Goal: Task Accomplishment & Management: Complete application form

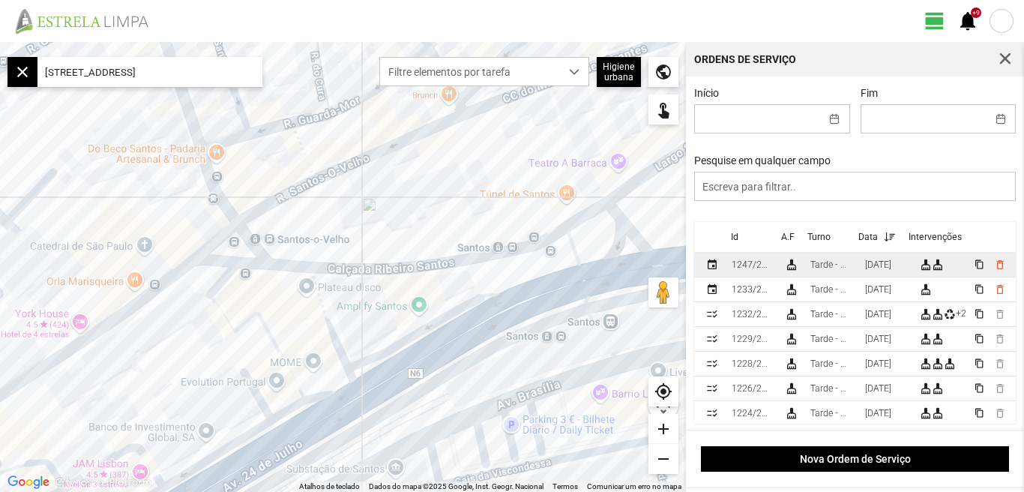
click at [881, 261] on td "[DATE]" at bounding box center [886, 265] width 55 height 25
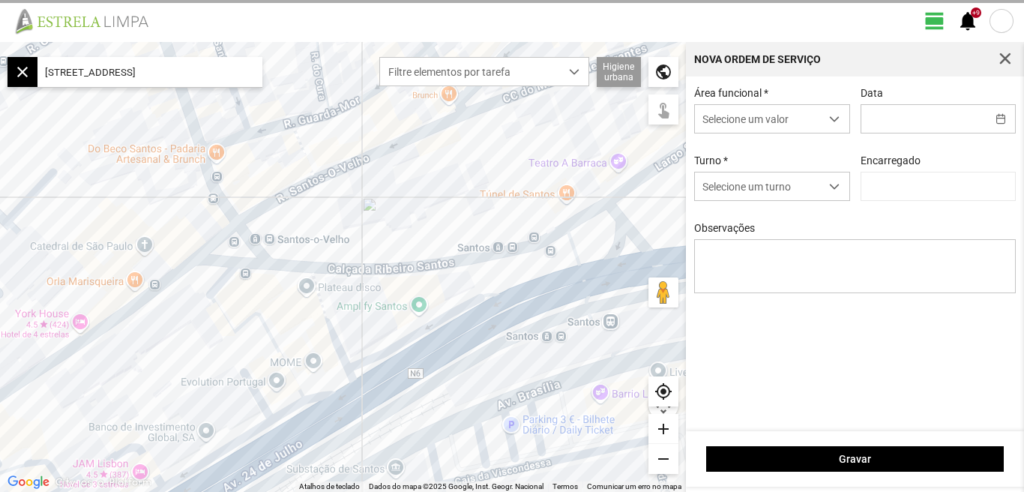
type input "[DATE]"
type input "[PERSON_NAME]"
type textarea "[PERSON_NAME]: [PERSON_NAME]: faltou"
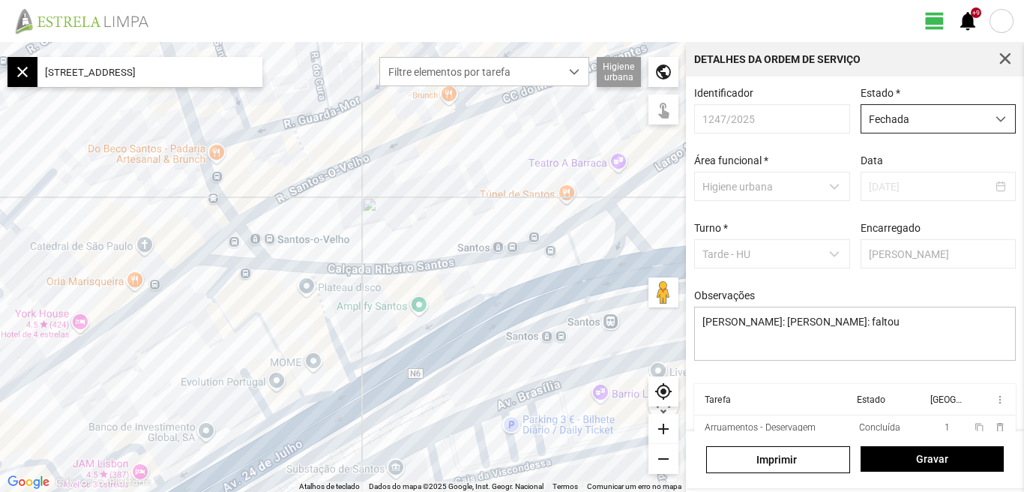
click at [996, 120] on span "dropdown trigger" at bounding box center [1001, 119] width 10 height 10
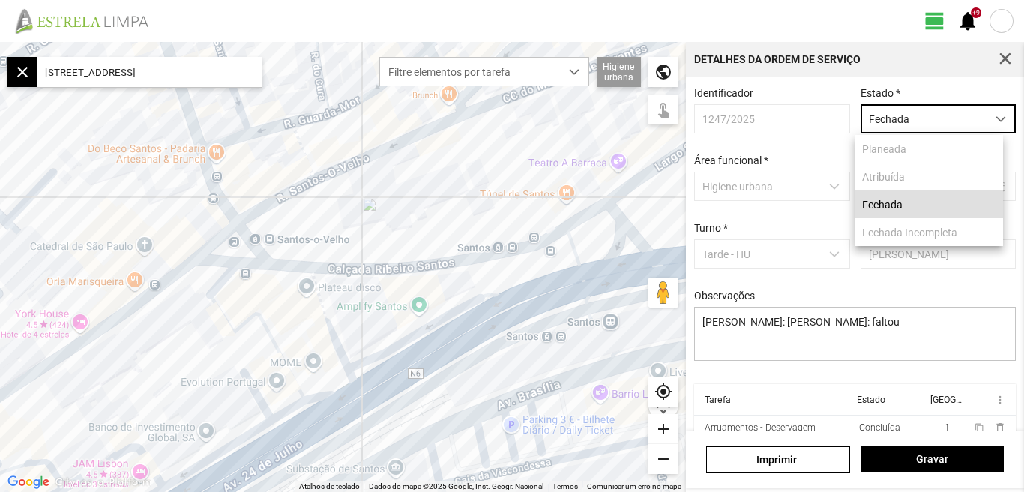
click at [852, 10] on fbc-header "view_day +9 notifications" at bounding box center [512, 21] width 1024 height 42
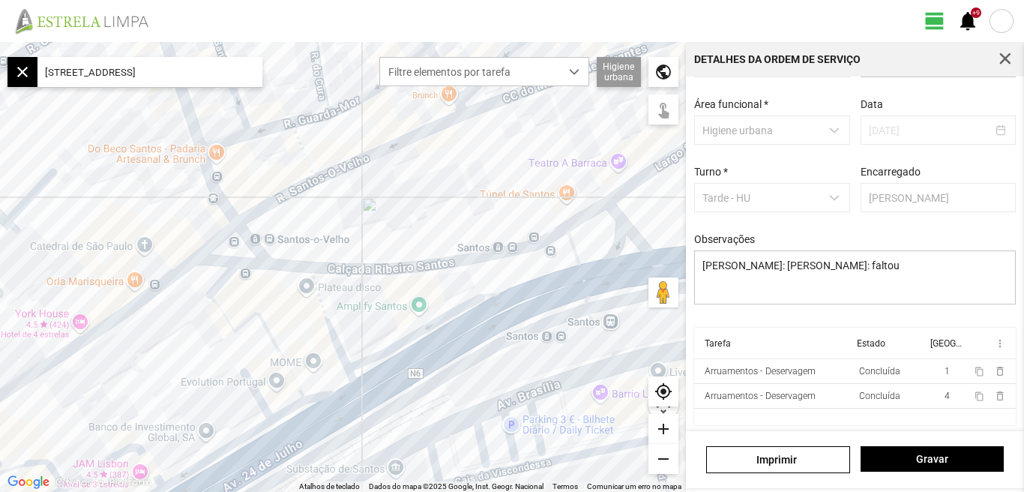
scroll to position [64, 0]
click at [939, 462] on span "Gravar" at bounding box center [931, 459] width 127 height 12
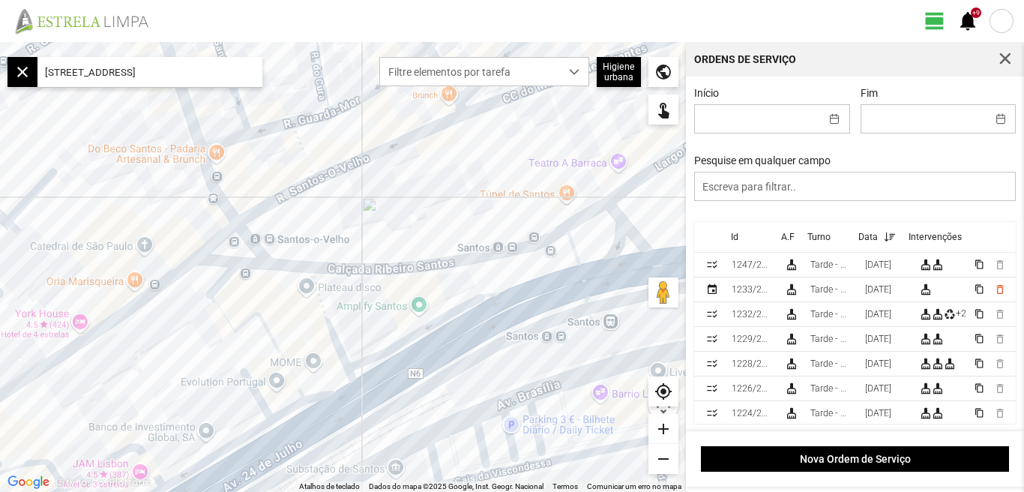
scroll to position [3, 0]
click at [880, 265] on div "[DATE]" at bounding box center [878, 264] width 26 height 10
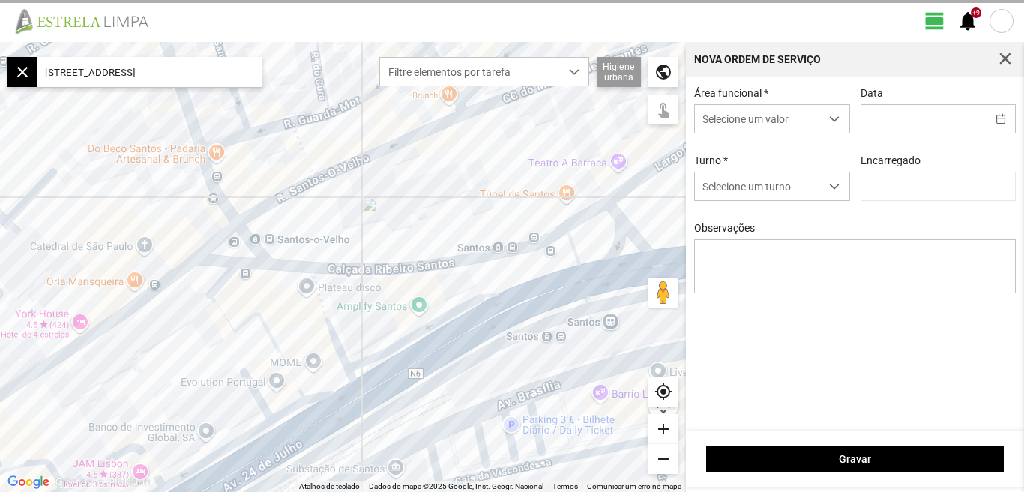
type input "[DATE]"
type input "[PERSON_NAME]"
type textarea "[PERSON_NAME]: [PERSON_NAME]: faltou"
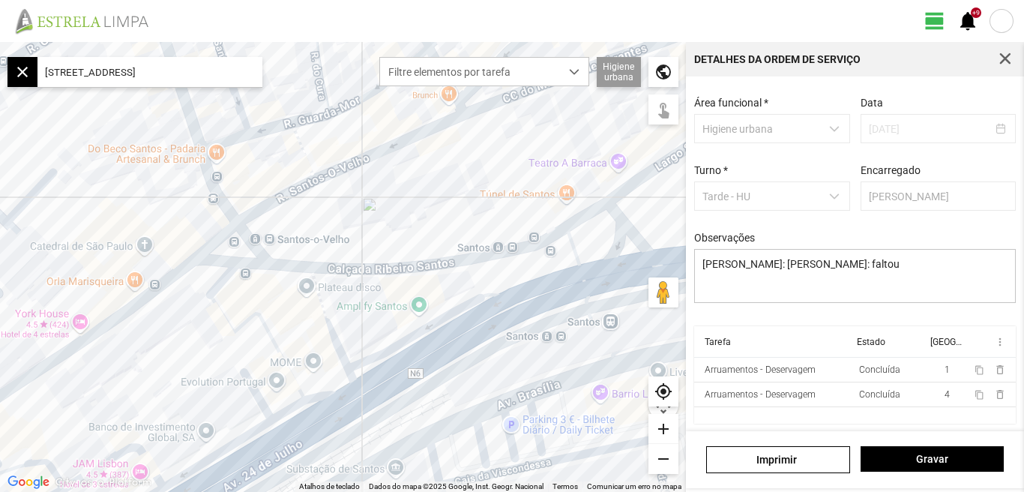
scroll to position [64, 0]
click at [936, 467] on button "Gravar" at bounding box center [932, 458] width 143 height 25
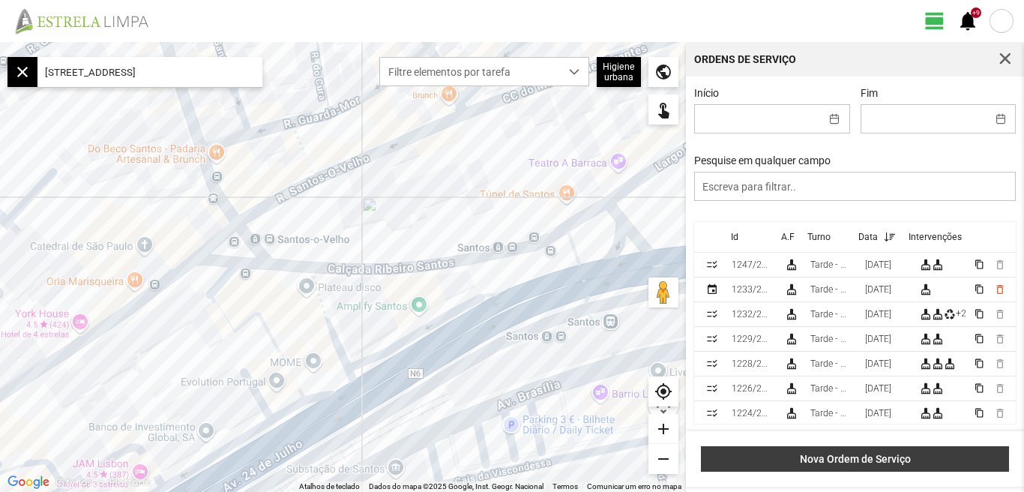
click at [868, 462] on span "Nova Ordem de Serviço" at bounding box center [855, 459] width 292 height 12
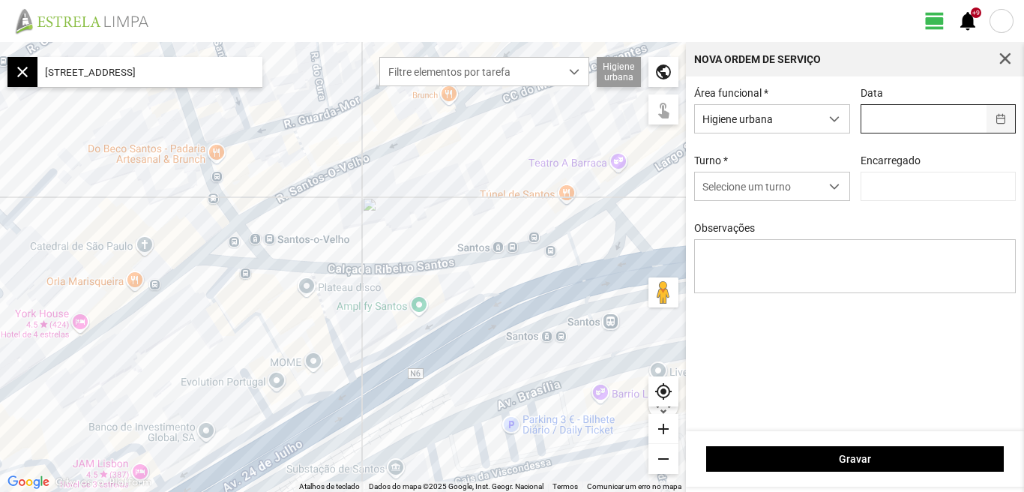
click at [1000, 124] on button "button" at bounding box center [1001, 119] width 29 height 28
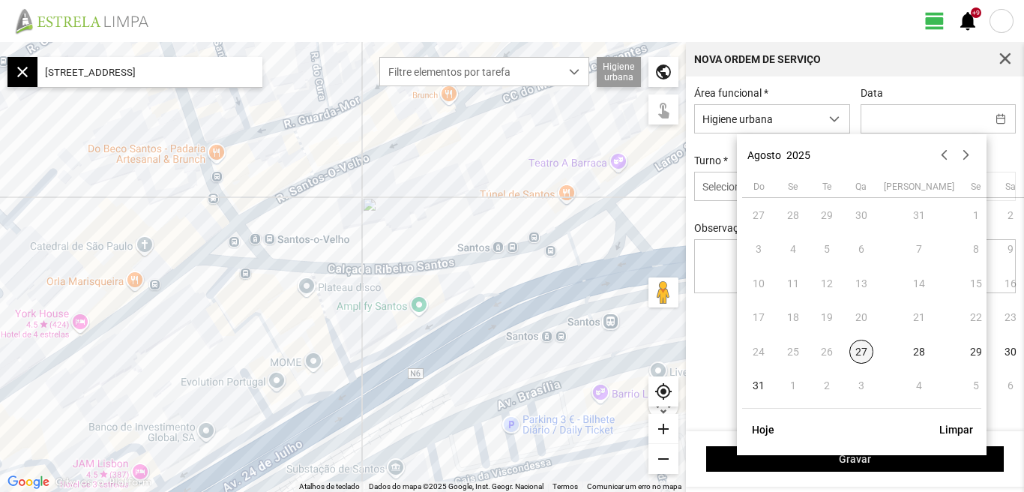
click at [859, 349] on span "27" at bounding box center [862, 352] width 24 height 24
type input "[DATE]"
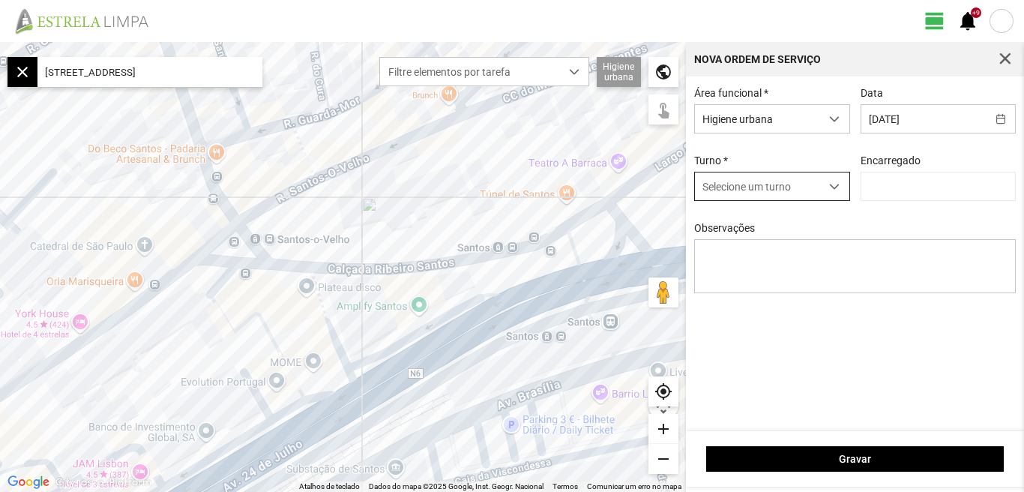
click at [838, 191] on span "dropdown trigger" at bounding box center [834, 186] width 10 height 10
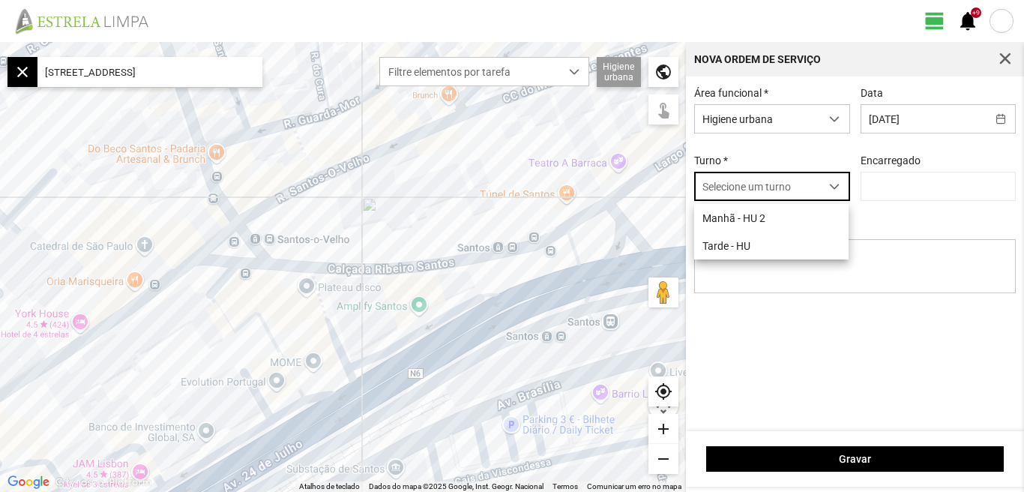
scroll to position [8, 67]
click at [739, 254] on li "Tarde - HU" at bounding box center [771, 246] width 154 height 28
type input "[PERSON_NAME]"
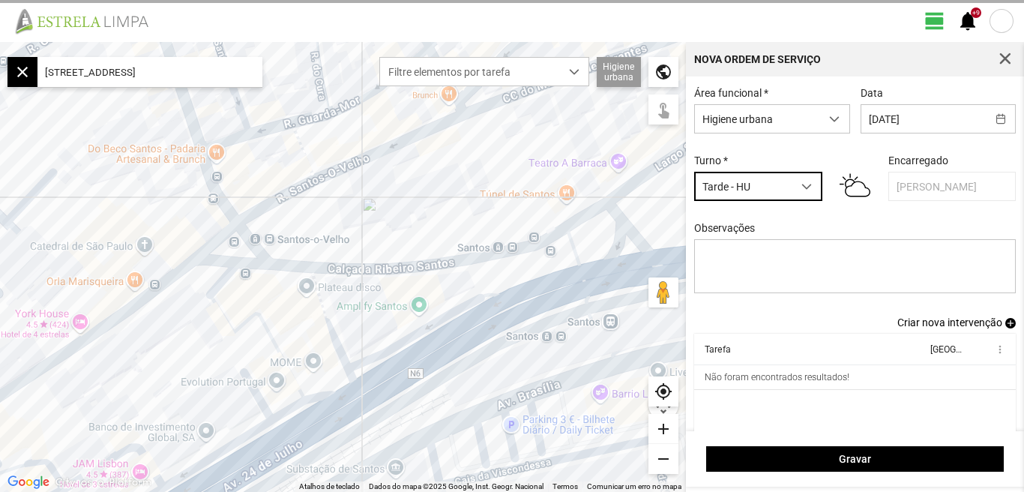
click at [957, 327] on span "Criar nova intervenção" at bounding box center [950, 322] width 105 height 12
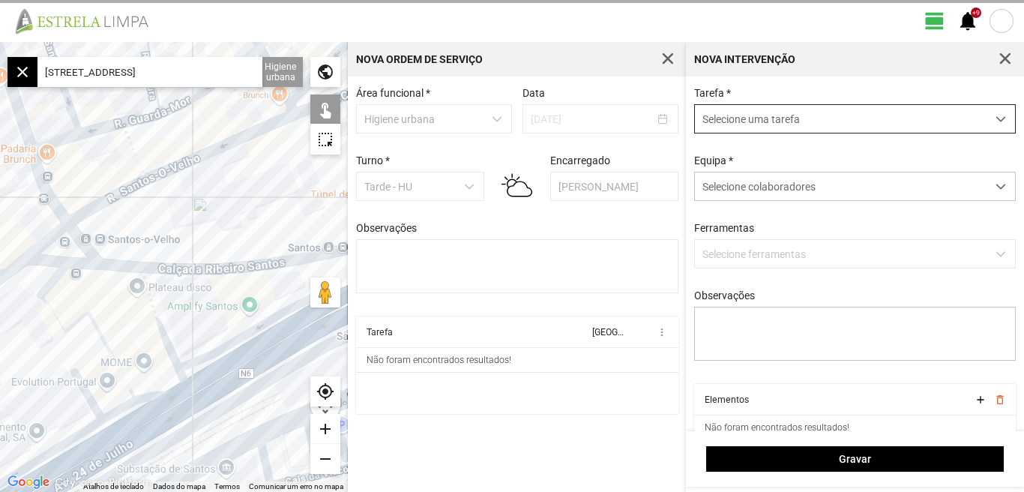
click at [996, 115] on span "dropdown trigger" at bounding box center [1001, 119] width 10 height 10
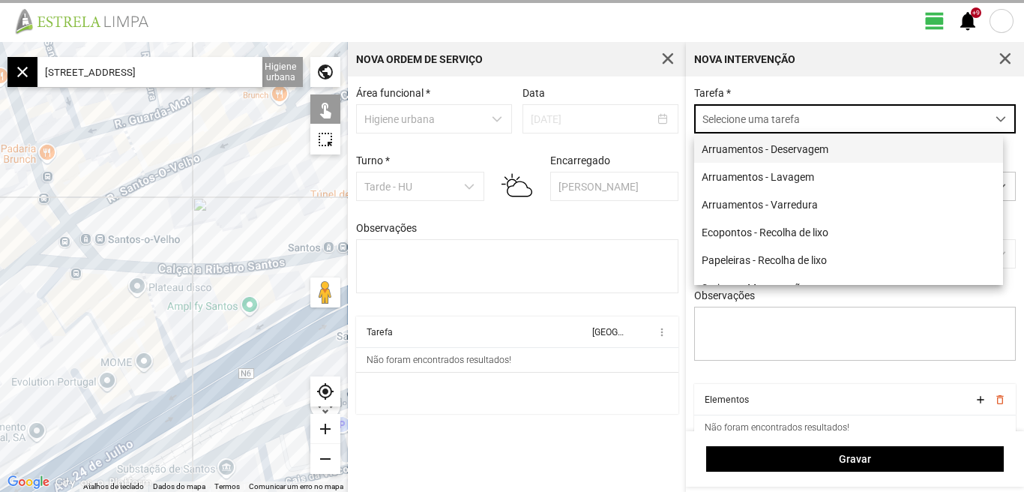
click at [792, 151] on li "Arruamentos - Deservagem" at bounding box center [848, 149] width 309 height 28
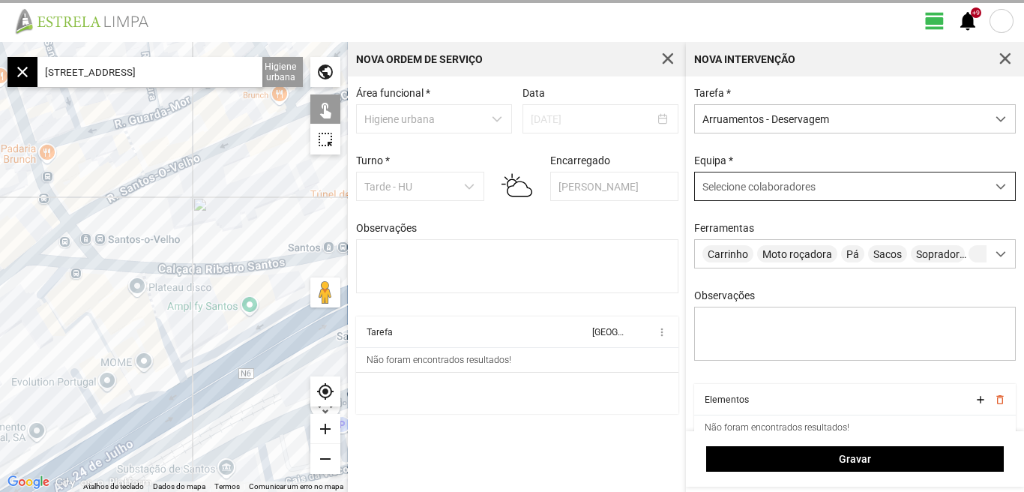
click at [996, 187] on span at bounding box center [1001, 186] width 10 height 10
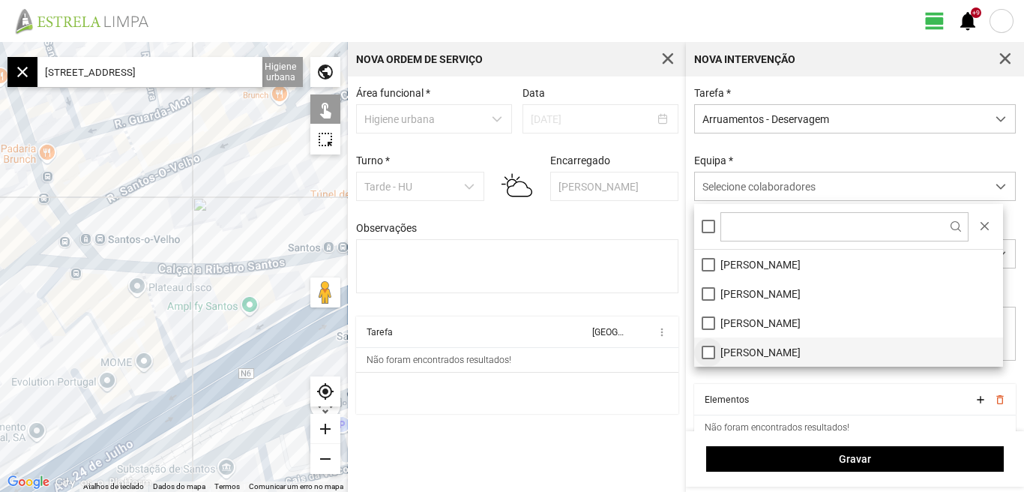
click at [709, 352] on li "[PERSON_NAME]" at bounding box center [848, 351] width 309 height 29
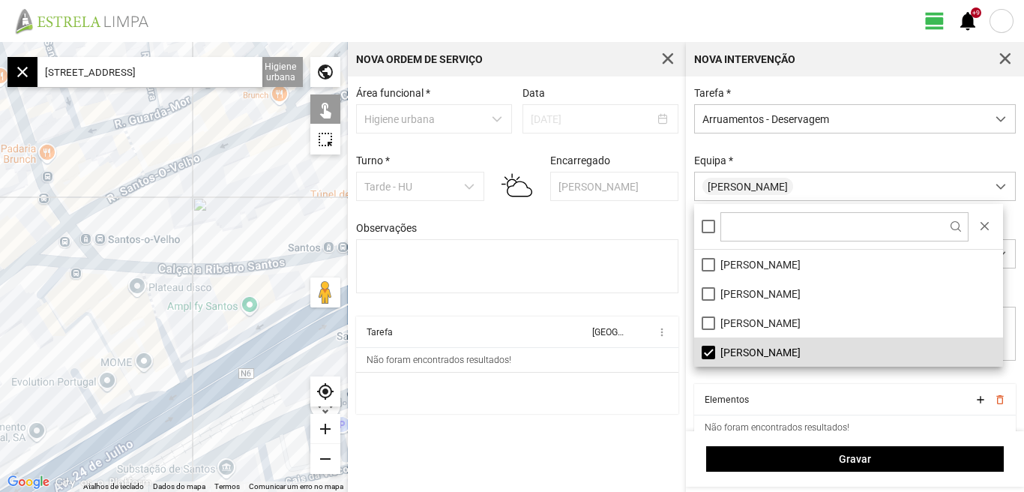
click at [529, 7] on fbc-header "view_day +9 notifications" at bounding box center [512, 21] width 1024 height 42
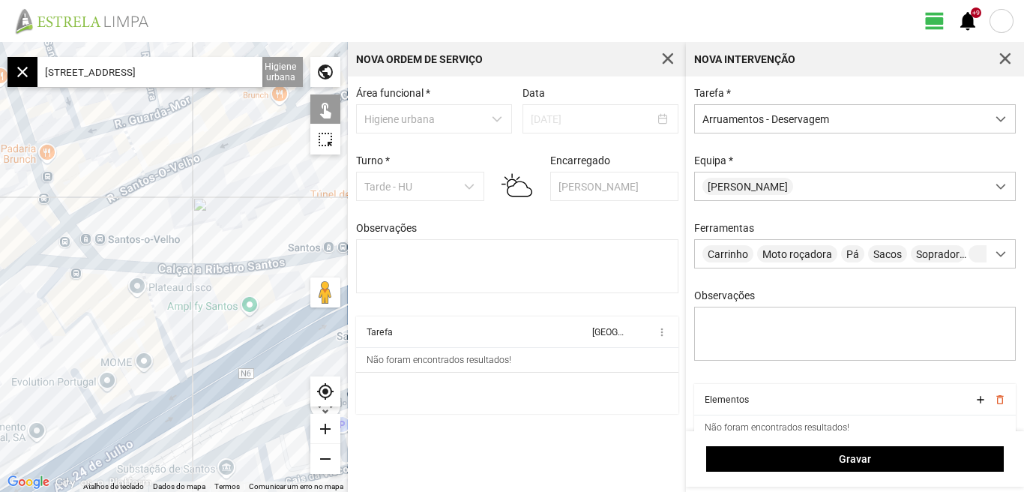
click at [245, 69] on input "[STREET_ADDRESS]" at bounding box center [149, 72] width 225 height 30
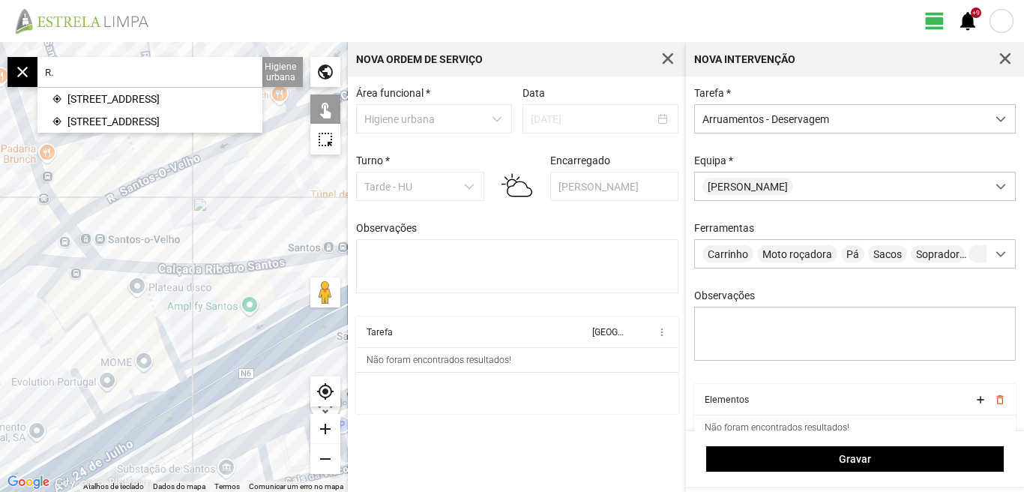
type input "R"
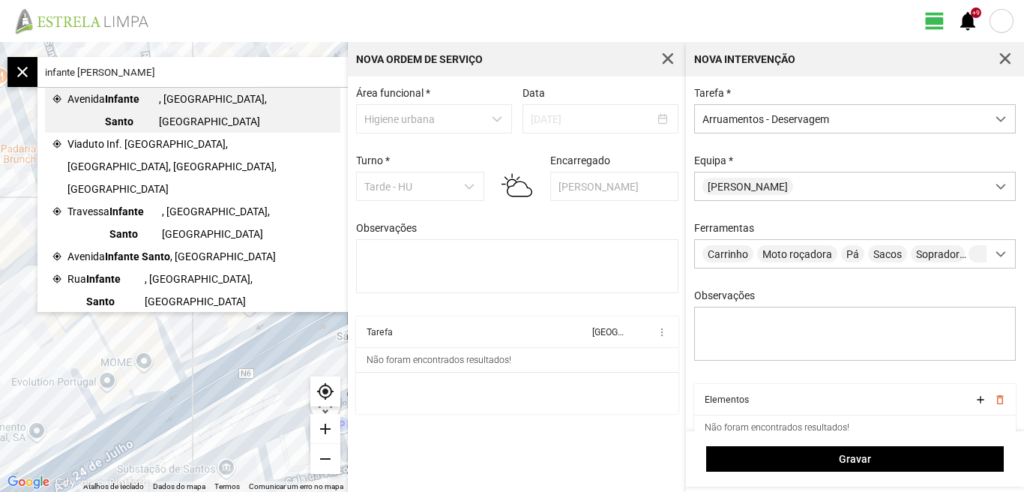
click at [147, 97] on span "Infante Santo" at bounding box center [132, 110] width 54 height 45
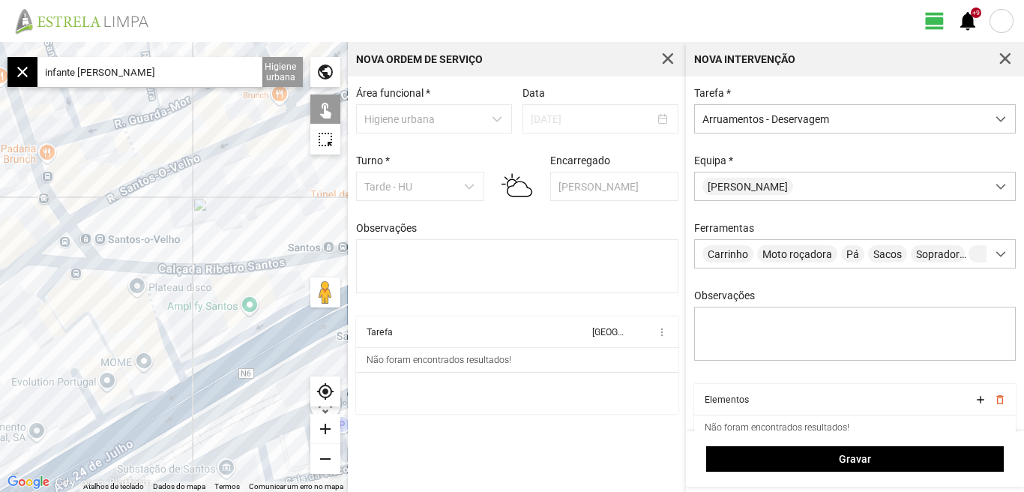
type input "Av. Infante Santo, [GEOGRAPHIC_DATA], [GEOGRAPHIC_DATA]"
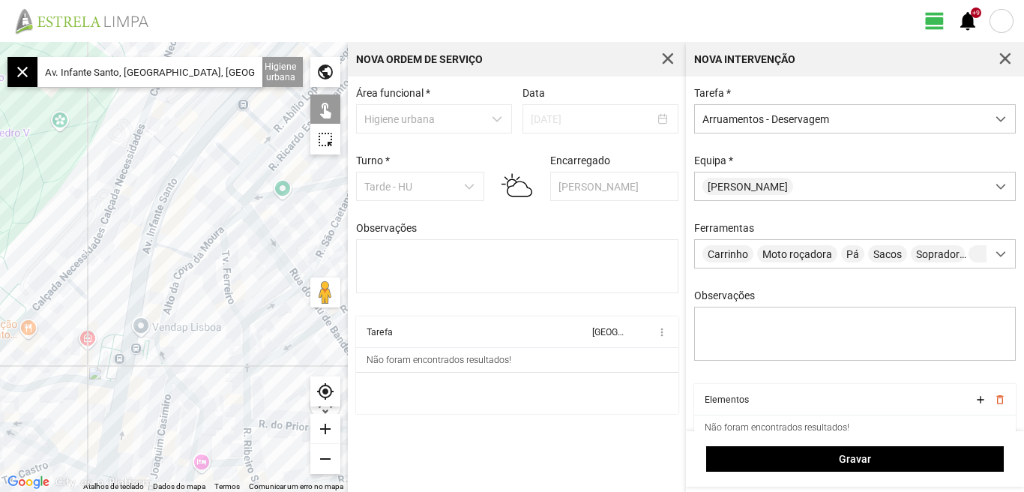
drag, startPoint x: 183, startPoint y: 317, endPoint x: 193, endPoint y: 208, distance: 109.2
click at [192, 209] on div at bounding box center [174, 267] width 348 height 450
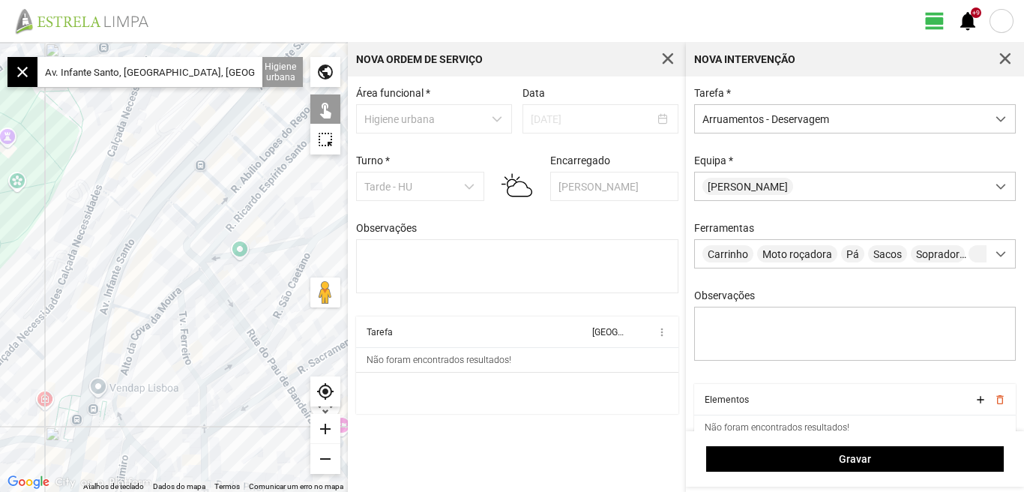
drag, startPoint x: 169, startPoint y: 237, endPoint x: 103, endPoint y: 327, distance: 111.6
click at [103, 327] on div at bounding box center [174, 267] width 348 height 450
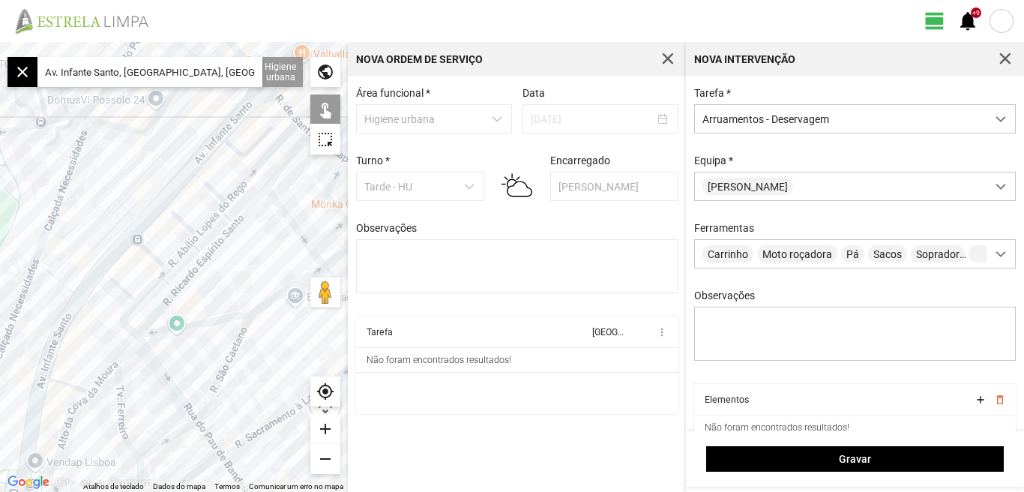
drag, startPoint x: 178, startPoint y: 202, endPoint x: 103, endPoint y: 279, distance: 107.1
click at [103, 279] on div at bounding box center [174, 267] width 348 height 450
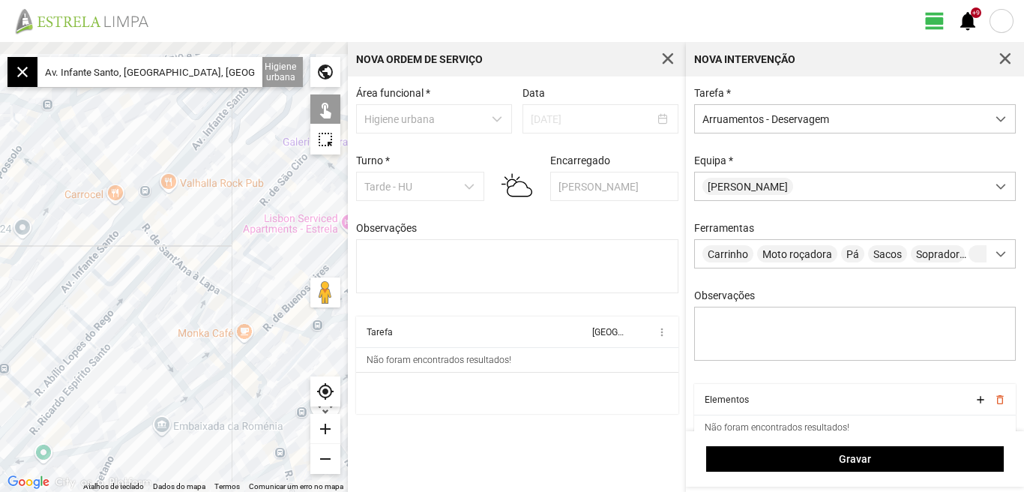
drag, startPoint x: 190, startPoint y: 209, endPoint x: 135, endPoint y: 267, distance: 79.6
click at [132, 274] on div at bounding box center [174, 267] width 348 height 450
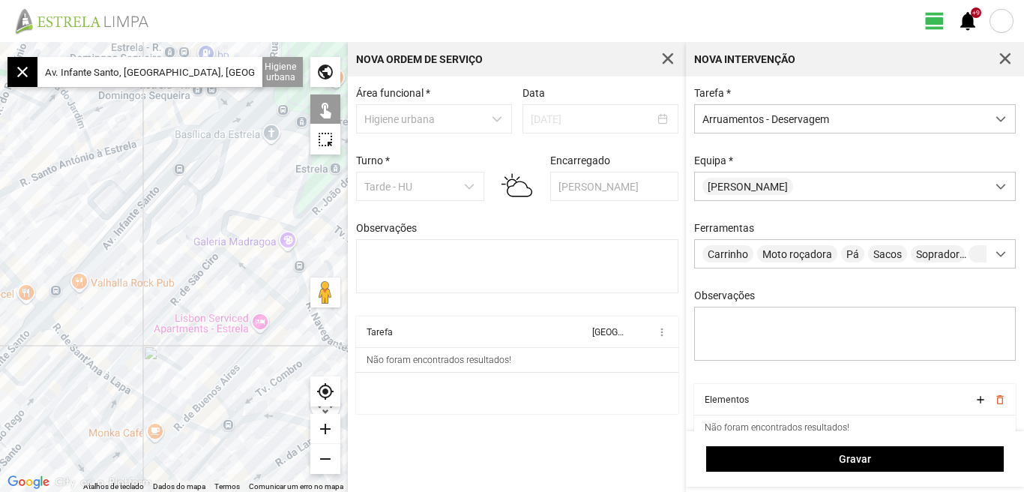
drag, startPoint x: 154, startPoint y: 236, endPoint x: 143, endPoint y: 241, distance: 11.7
click at [143, 241] on div at bounding box center [174, 267] width 348 height 450
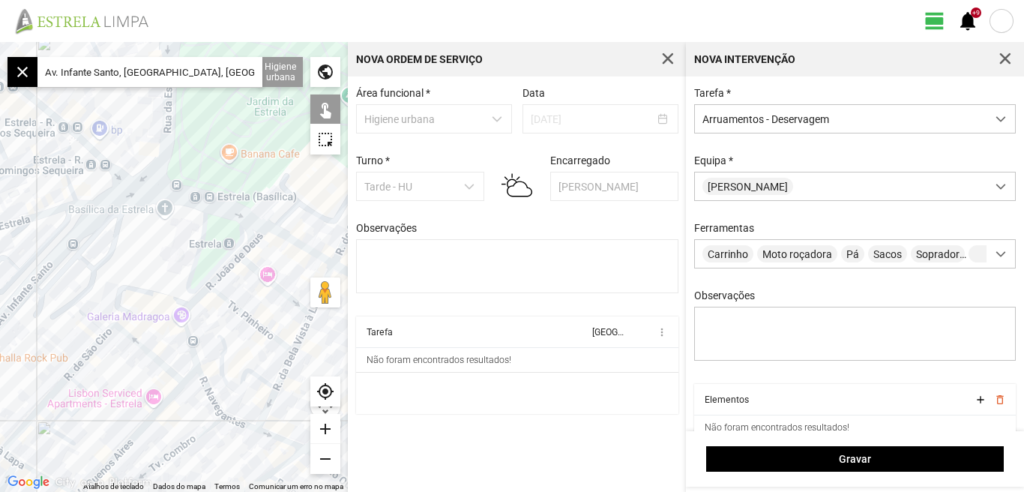
click at [91, 215] on div at bounding box center [174, 267] width 348 height 450
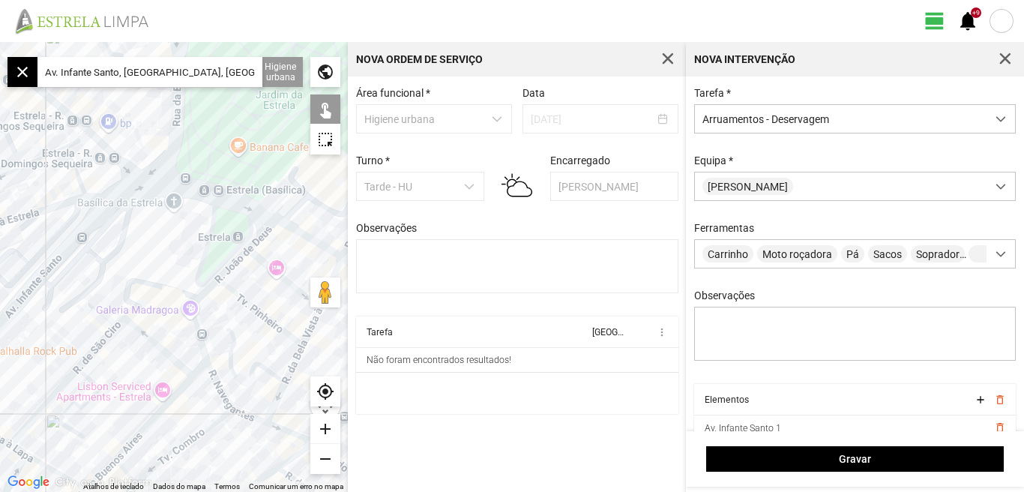
drag, startPoint x: 95, startPoint y: 262, endPoint x: 211, endPoint y: 177, distance: 143.2
click at [208, 178] on div at bounding box center [174, 267] width 348 height 450
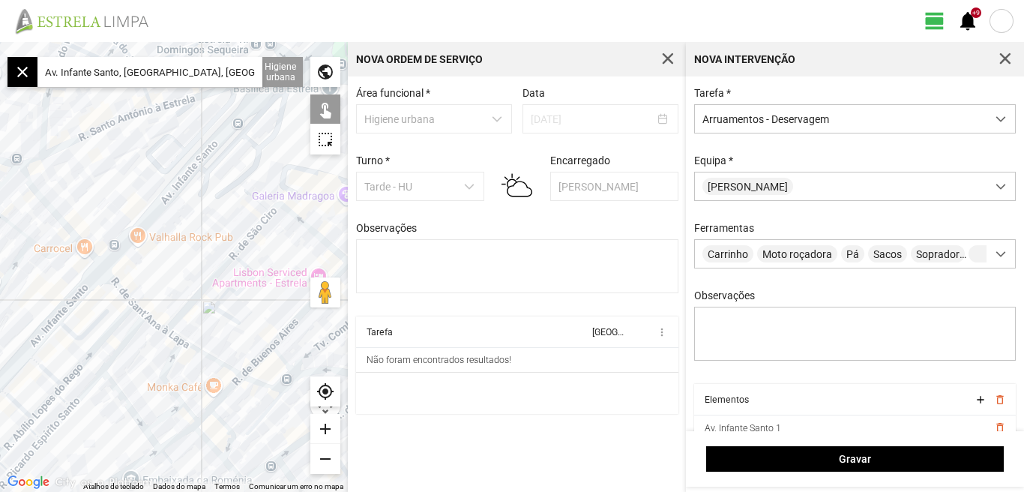
click at [90, 278] on div at bounding box center [174, 267] width 348 height 450
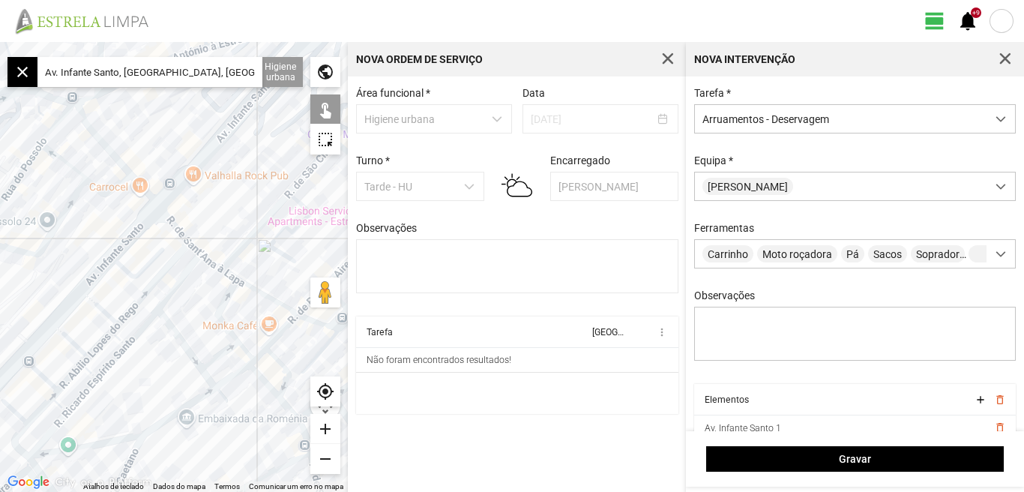
drag, startPoint x: 89, startPoint y: 298, endPoint x: 151, endPoint y: 231, distance: 91.3
click at [151, 231] on div at bounding box center [174, 267] width 348 height 450
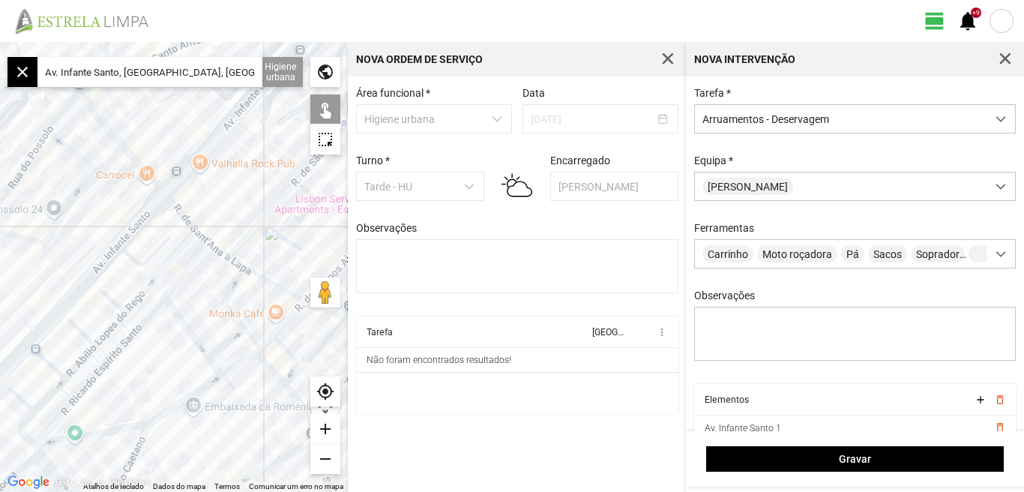
click at [101, 265] on div at bounding box center [174, 267] width 348 height 450
click at [131, 258] on div at bounding box center [174, 267] width 348 height 450
click at [102, 293] on div at bounding box center [174, 267] width 348 height 450
click at [79, 291] on div at bounding box center [174, 267] width 348 height 450
click at [46, 323] on div at bounding box center [174, 267] width 348 height 450
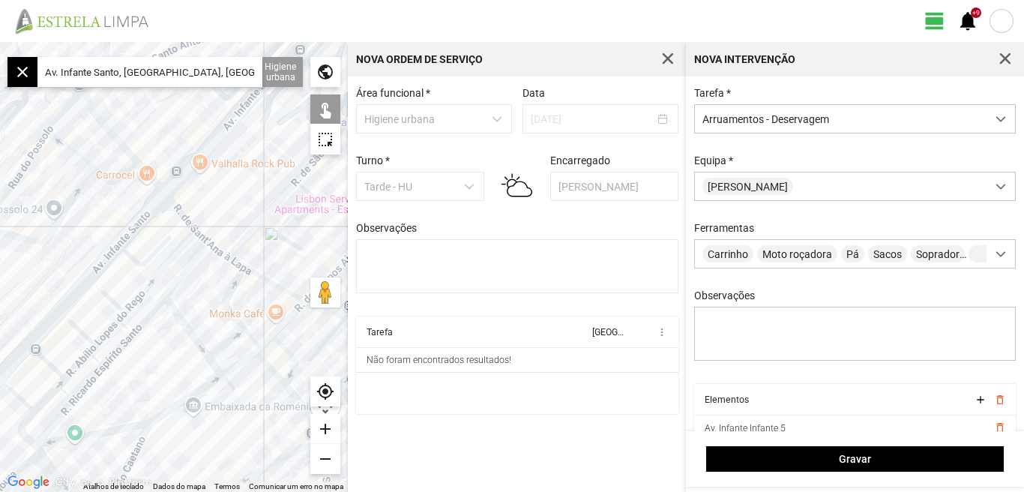
click at [73, 324] on div at bounding box center [174, 267] width 348 height 450
click at [46, 364] on div at bounding box center [174, 267] width 348 height 450
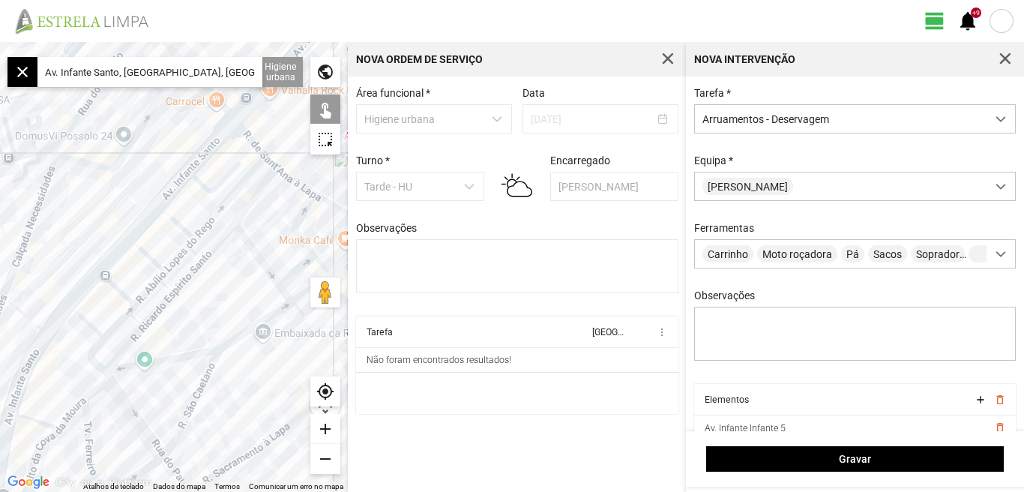
drag, startPoint x: 37, startPoint y: 373, endPoint x: 115, endPoint y: 290, distance: 113.0
click at [114, 291] on div at bounding box center [174, 267] width 348 height 450
click at [90, 283] on div at bounding box center [174, 267] width 348 height 450
click at [85, 311] on div at bounding box center [174, 267] width 348 height 450
click at [55, 326] on div at bounding box center [174, 267] width 348 height 450
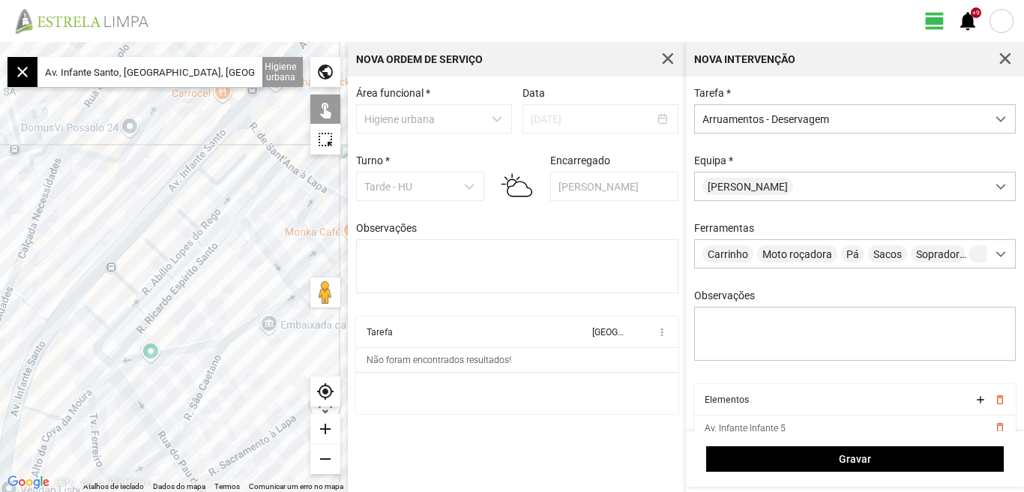
drag, startPoint x: 55, startPoint y: 355, endPoint x: 94, endPoint y: 232, distance: 128.8
click at [87, 241] on div at bounding box center [174, 267] width 348 height 450
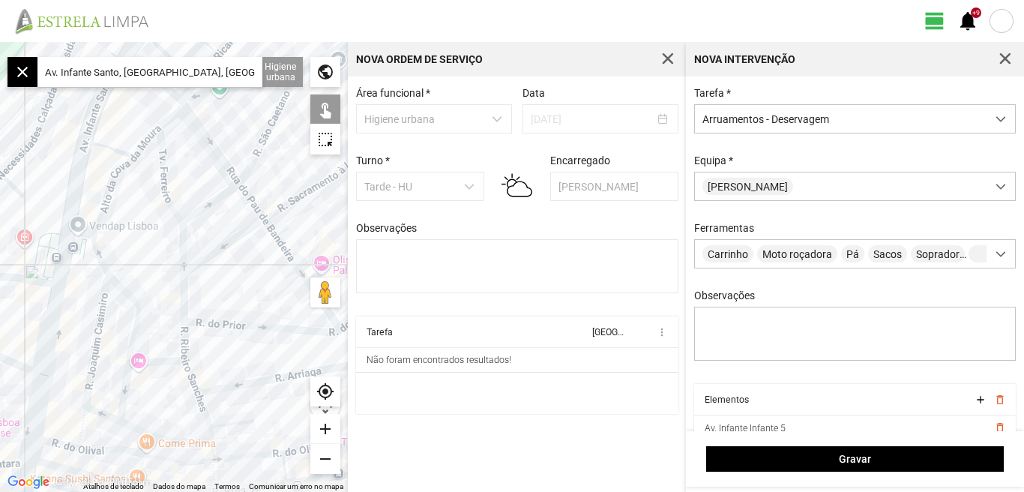
drag, startPoint x: 74, startPoint y: 313, endPoint x: 124, endPoint y: 218, distance: 107.3
click at [123, 220] on div at bounding box center [174, 267] width 348 height 450
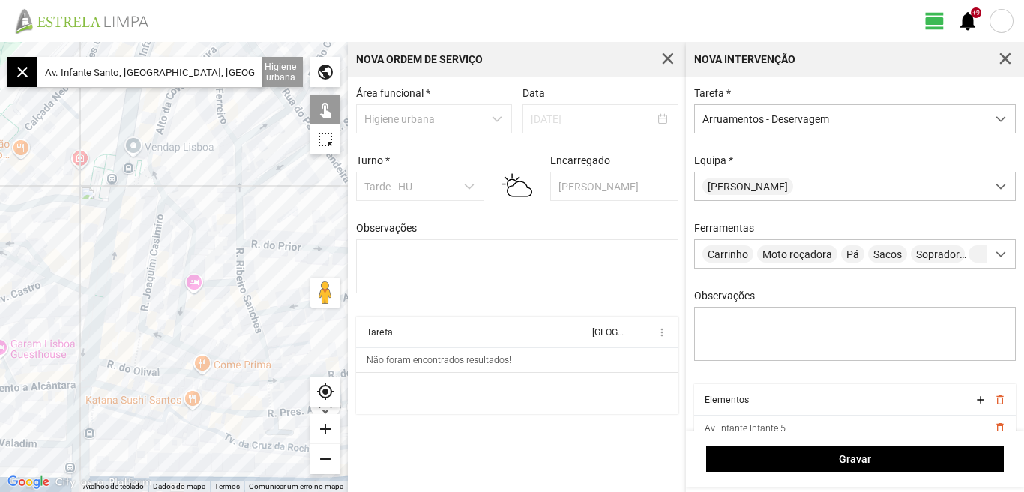
click at [114, 202] on div at bounding box center [174, 267] width 348 height 450
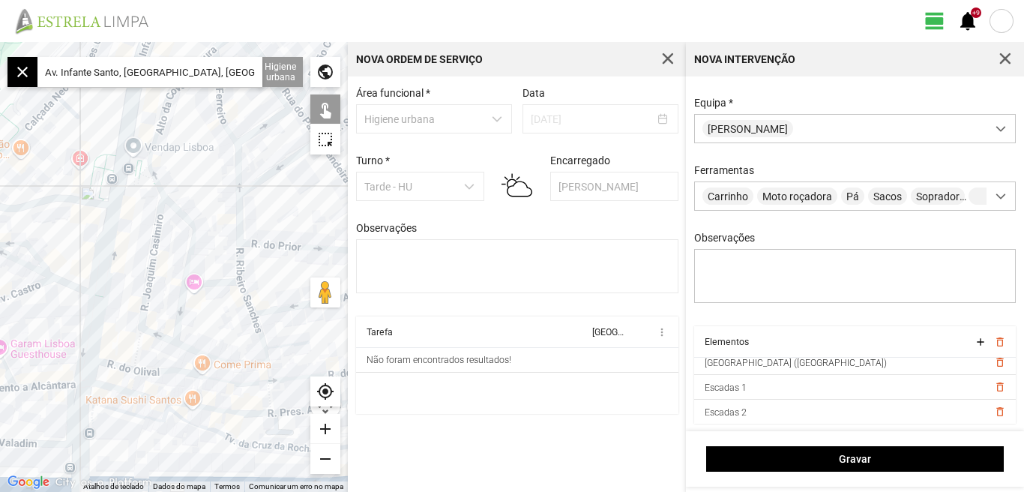
scroll to position [256, 0]
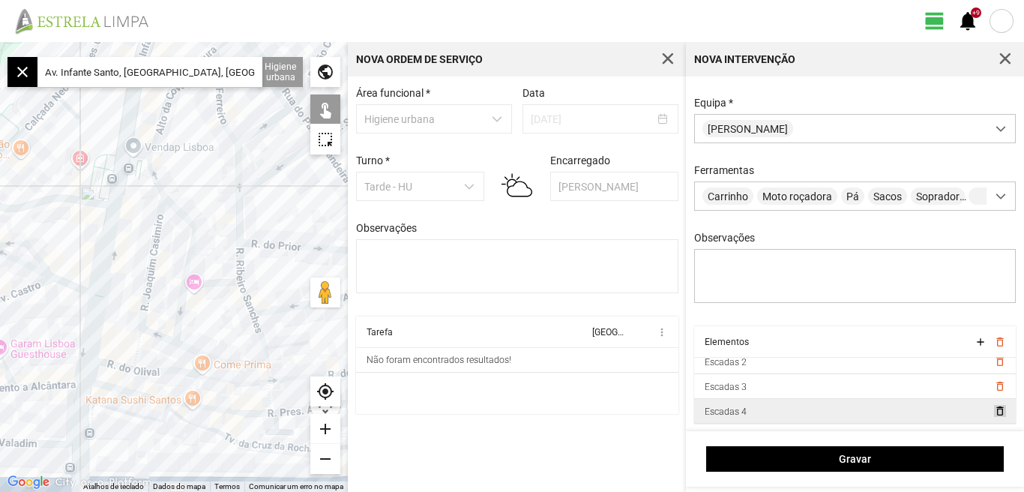
click at [994, 413] on span "delete_outline" at bounding box center [1000, 411] width 12 height 12
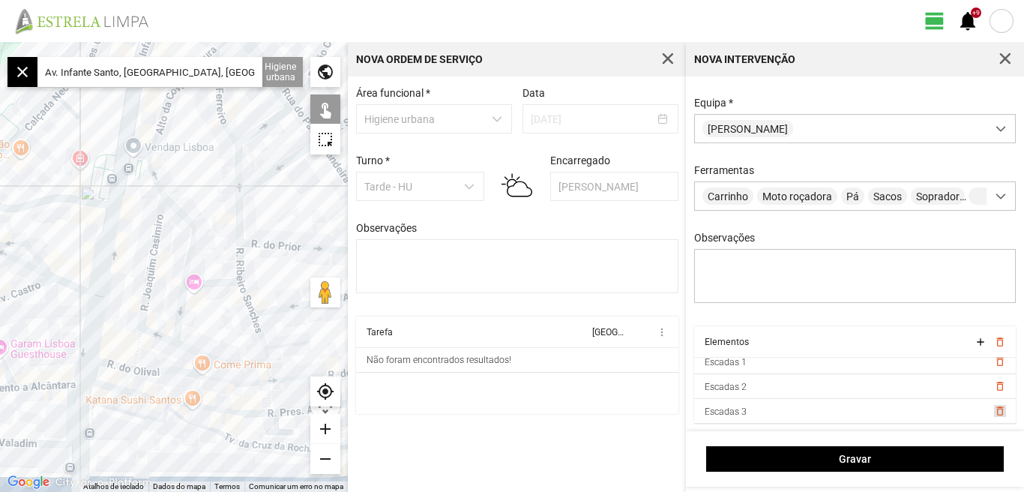
click at [994, 413] on span "delete_outline" at bounding box center [1000, 411] width 12 height 12
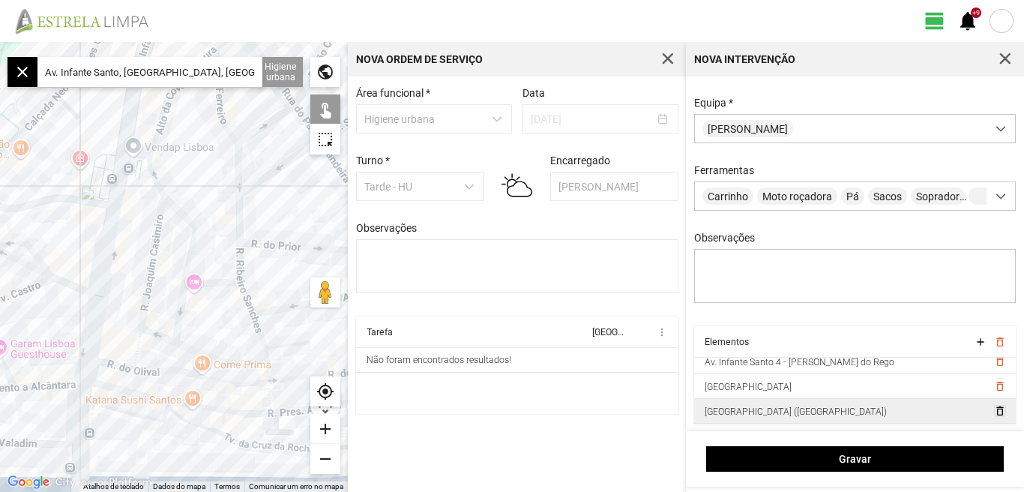
scroll to position [157, 0]
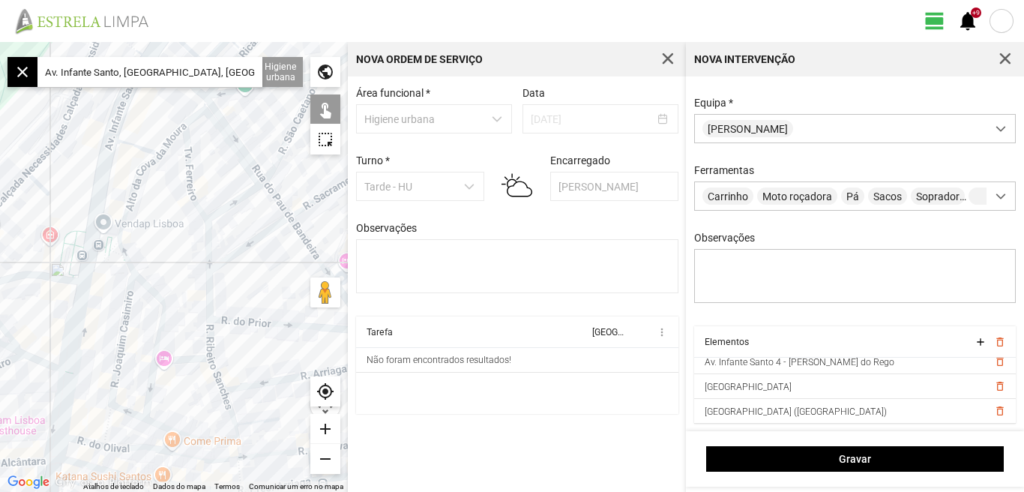
drag, startPoint x: 148, startPoint y: 211, endPoint x: 96, endPoint y: 321, distance: 121.1
click at [96, 321] on div at bounding box center [174, 267] width 348 height 450
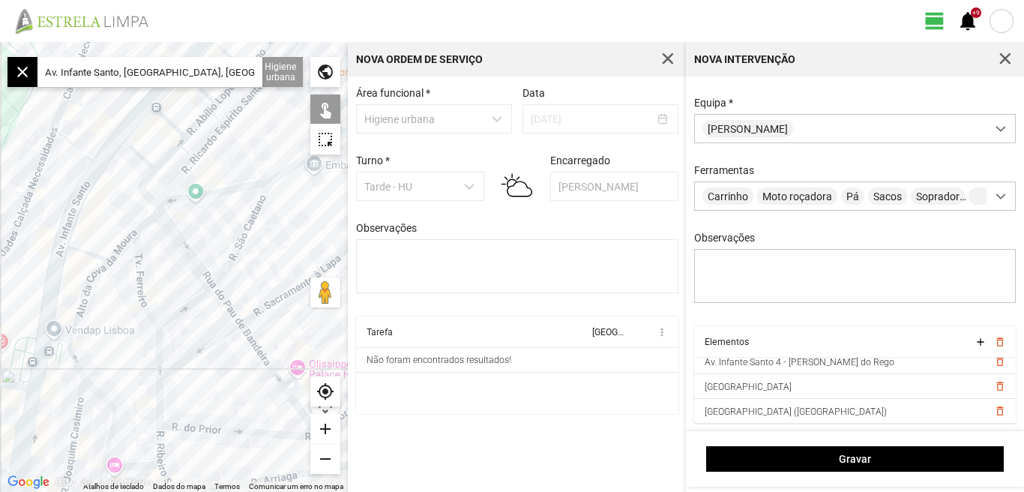
drag, startPoint x: 106, startPoint y: 196, endPoint x: 67, endPoint y: 258, distance: 73.0
click at [67, 258] on div at bounding box center [174, 267] width 348 height 450
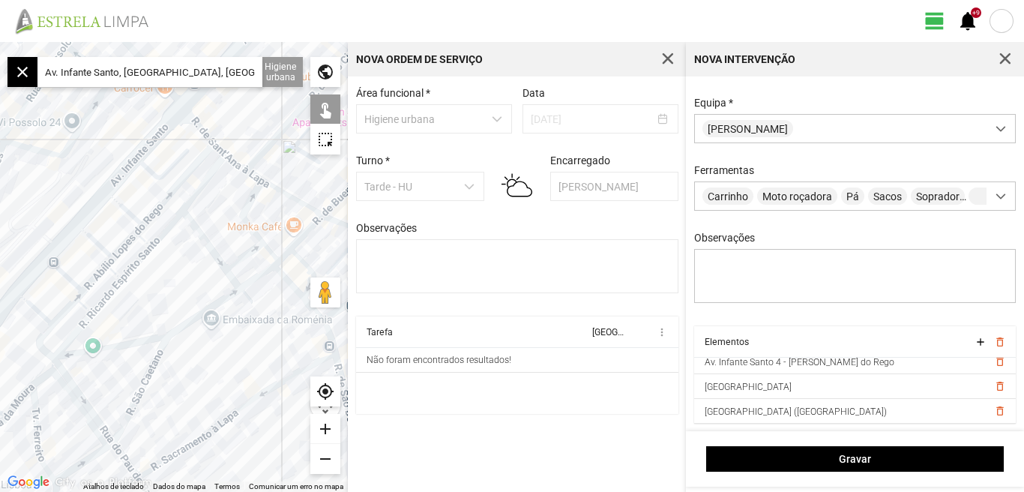
drag, startPoint x: 153, startPoint y: 150, endPoint x: 112, endPoint y: 223, distance: 83.2
click at [112, 223] on div at bounding box center [174, 267] width 348 height 450
click at [326, 431] on div "add" at bounding box center [325, 429] width 30 height 30
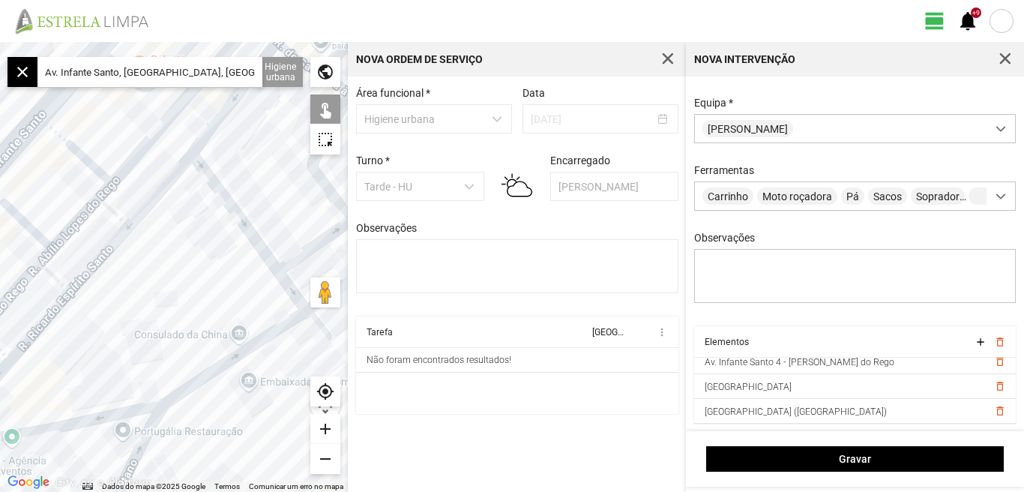
click at [85, 160] on div at bounding box center [174, 267] width 348 height 450
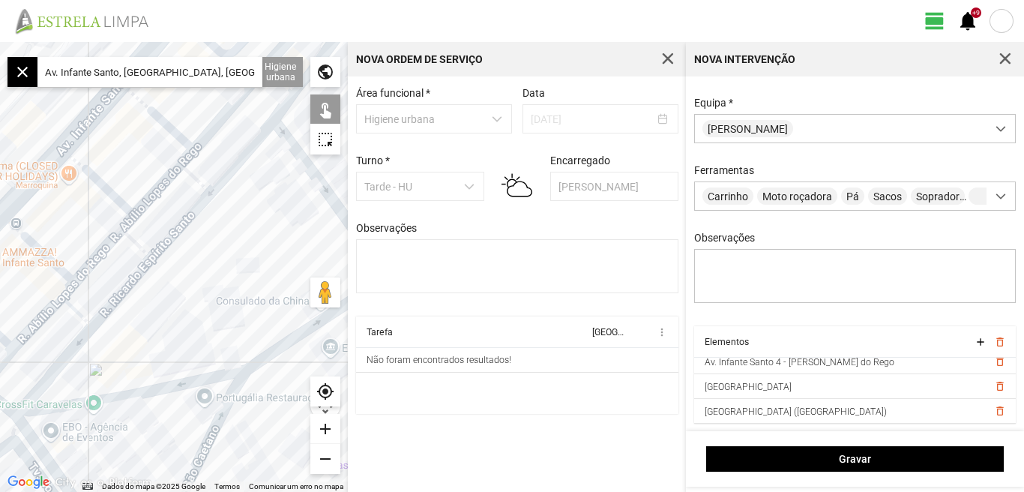
drag, startPoint x: 114, startPoint y: 323, endPoint x: 103, endPoint y: 207, distance: 116.7
click at [201, 289] on div at bounding box center [174, 267] width 348 height 450
click at [97, 180] on div at bounding box center [174, 267] width 348 height 450
click at [49, 255] on div at bounding box center [174, 267] width 348 height 450
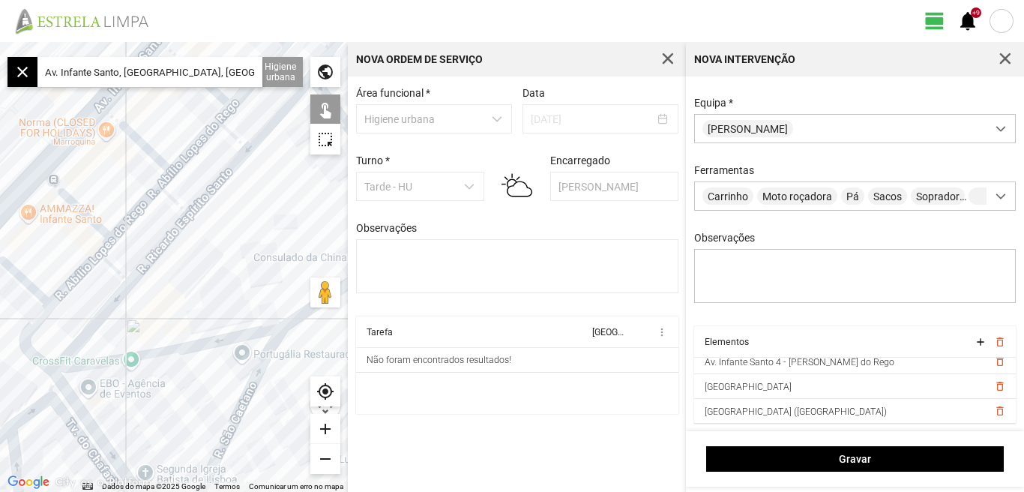
drag, startPoint x: 74, startPoint y: 236, endPoint x: 87, endPoint y: 222, distance: 19.1
click at [95, 211] on div at bounding box center [174, 267] width 348 height 450
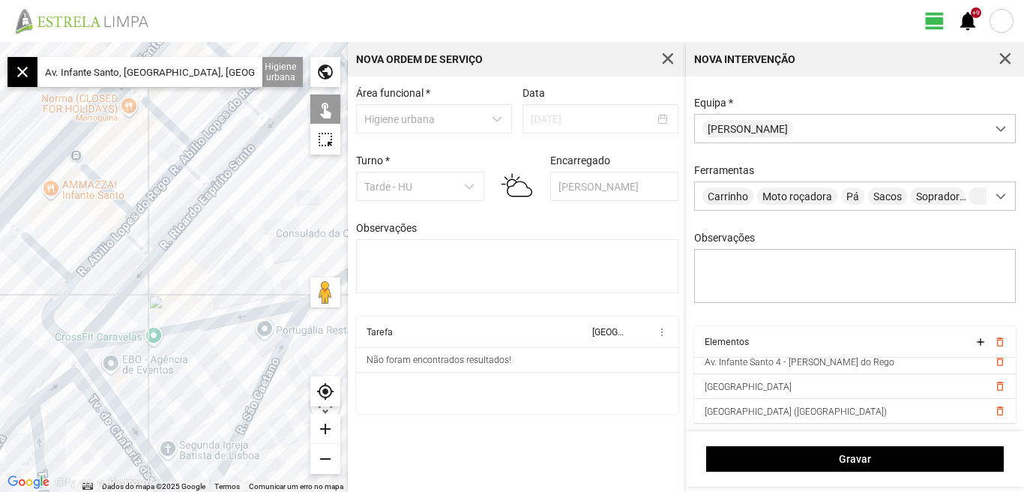
click at [43, 254] on div at bounding box center [174, 267] width 348 height 450
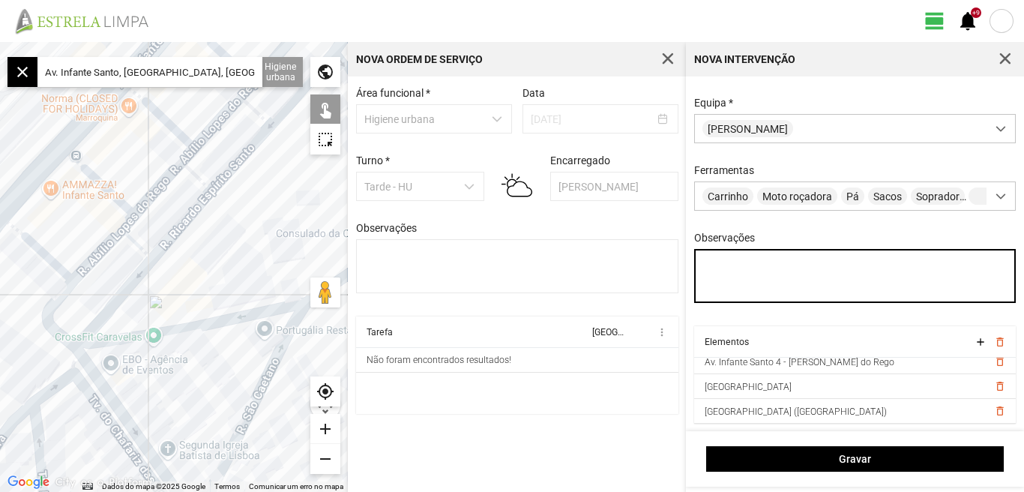
click at [731, 262] on textarea "Observações" at bounding box center [855, 276] width 322 height 54
type textarea "[PERSON_NAME]"
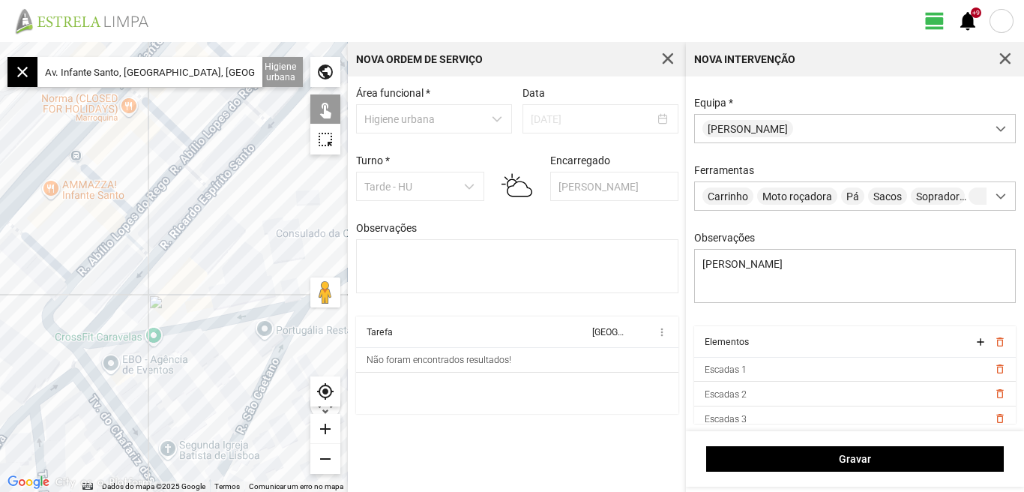
scroll to position [256, 0]
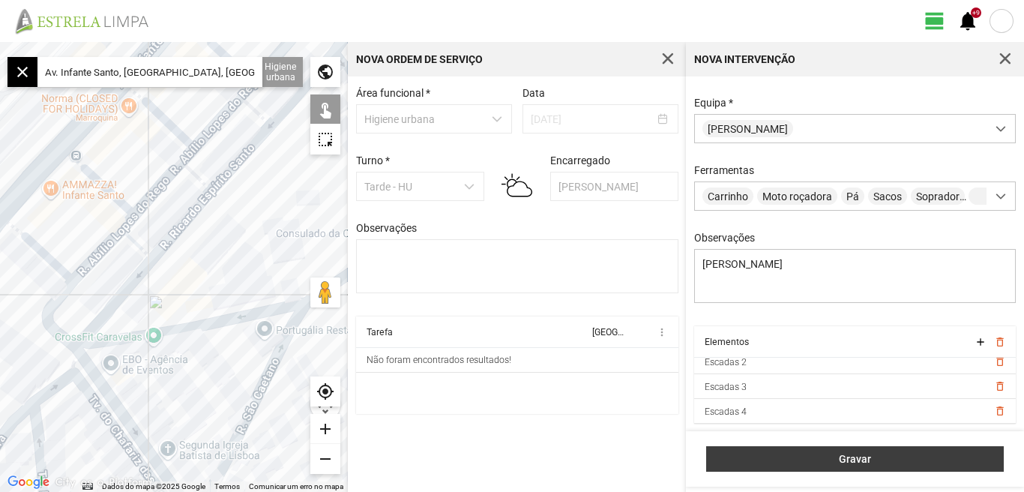
click at [862, 457] on span "Gravar" at bounding box center [856, 459] width 282 height 12
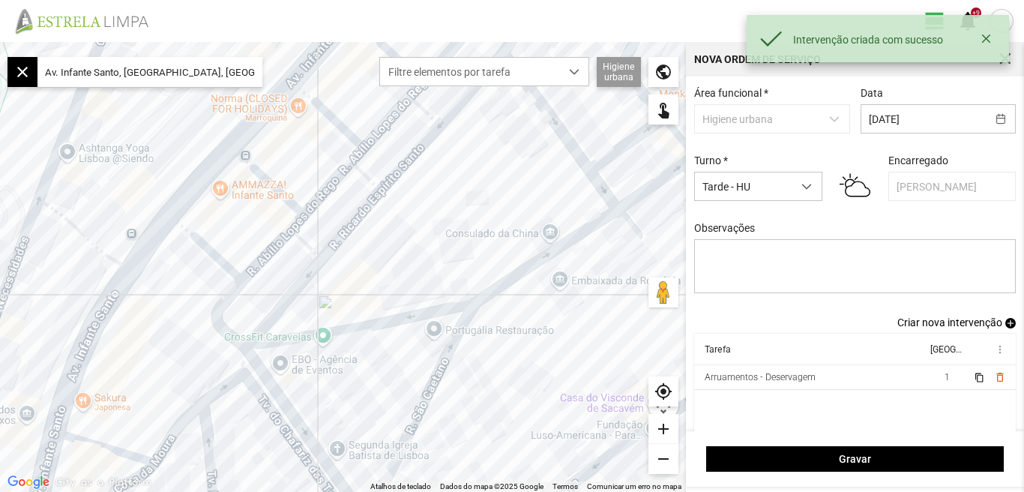
scroll to position [13, 0]
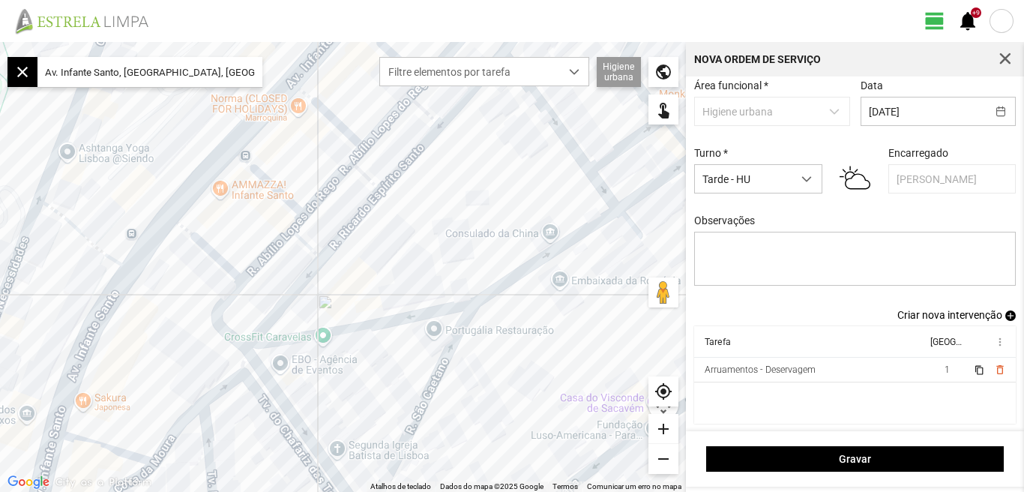
click at [952, 316] on span "Criar nova intervenção" at bounding box center [950, 315] width 105 height 12
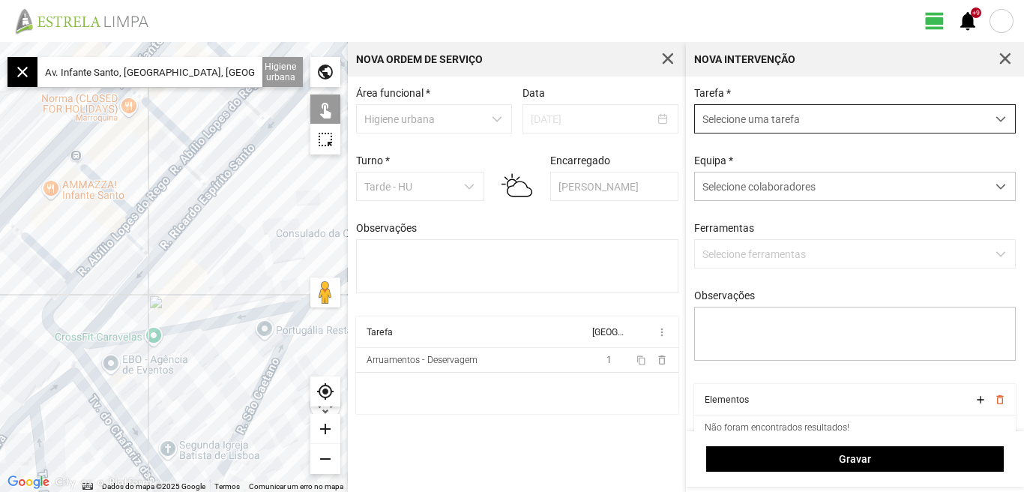
click at [990, 114] on div "dropdown trigger" at bounding box center [1001, 119] width 29 height 28
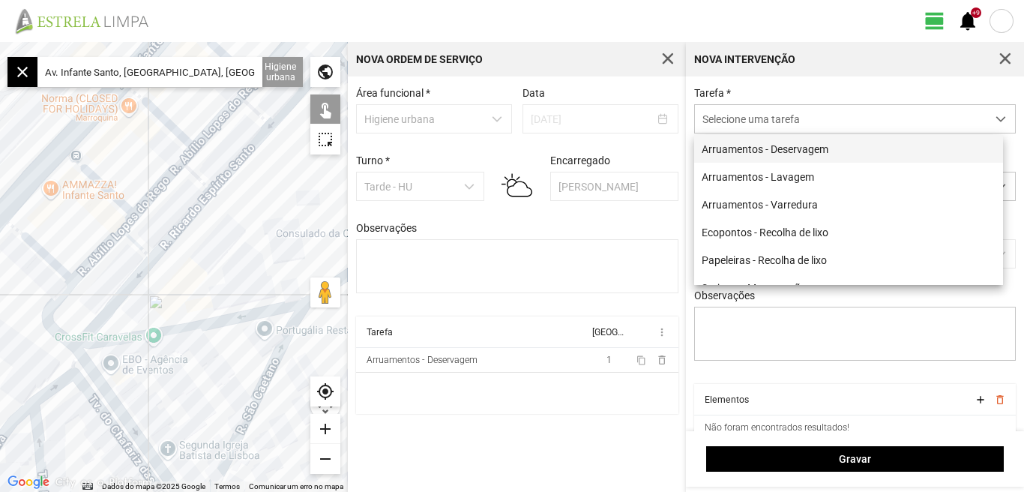
click at [820, 152] on li "Arruamentos - Deservagem" at bounding box center [848, 149] width 309 height 28
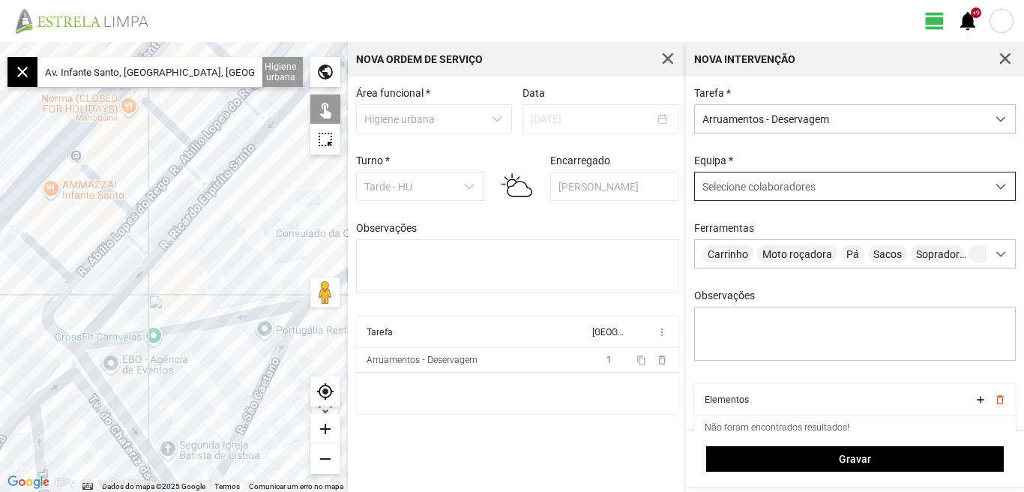
click at [996, 185] on span at bounding box center [1001, 186] width 10 height 10
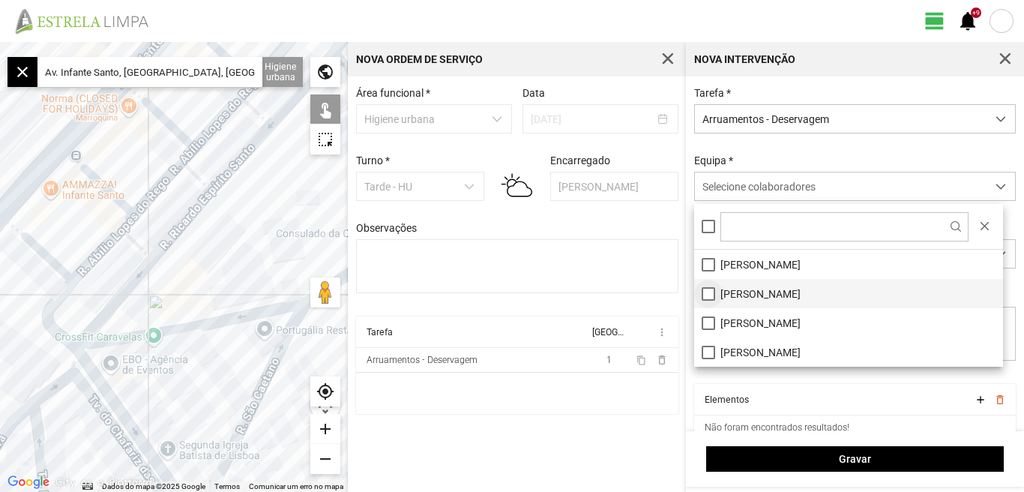
click at [712, 296] on li "[PERSON_NAME]" at bounding box center [848, 293] width 309 height 29
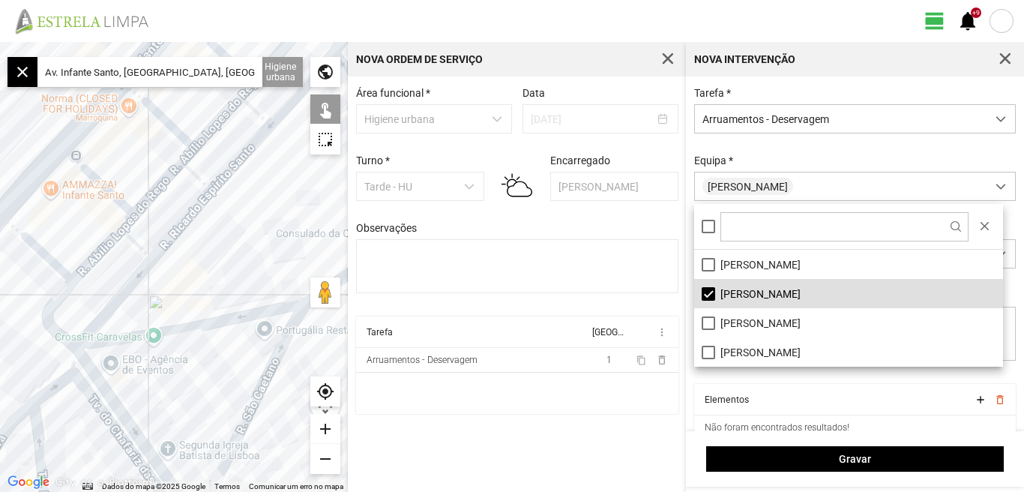
click at [654, 387] on cdk-virtual-scroll-viewport "Tarefa Equipa more_vert Arruamentos - Deservagem 1 content_copy delete_outline" at bounding box center [517, 364] width 322 height 97
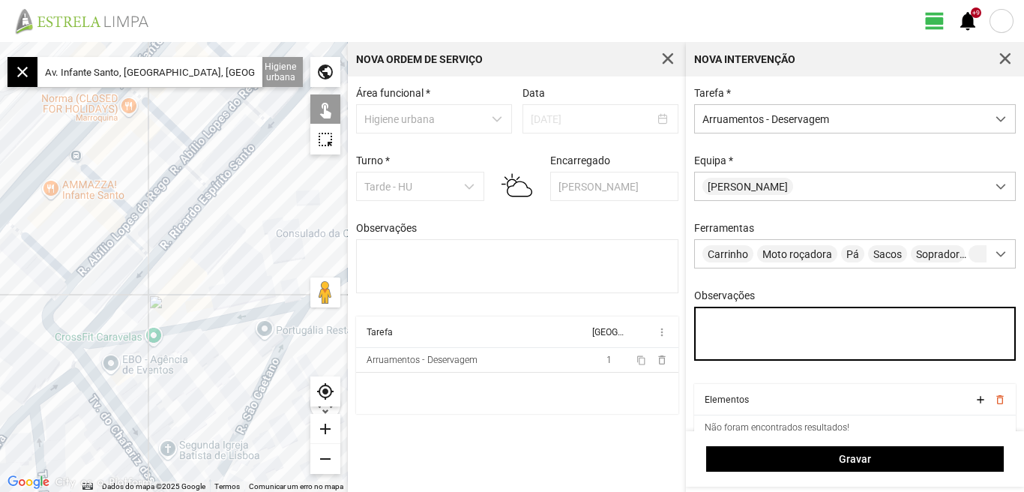
click at [743, 318] on textarea "Observações" at bounding box center [855, 334] width 322 height 54
type textarea "[PERSON_NAME]"
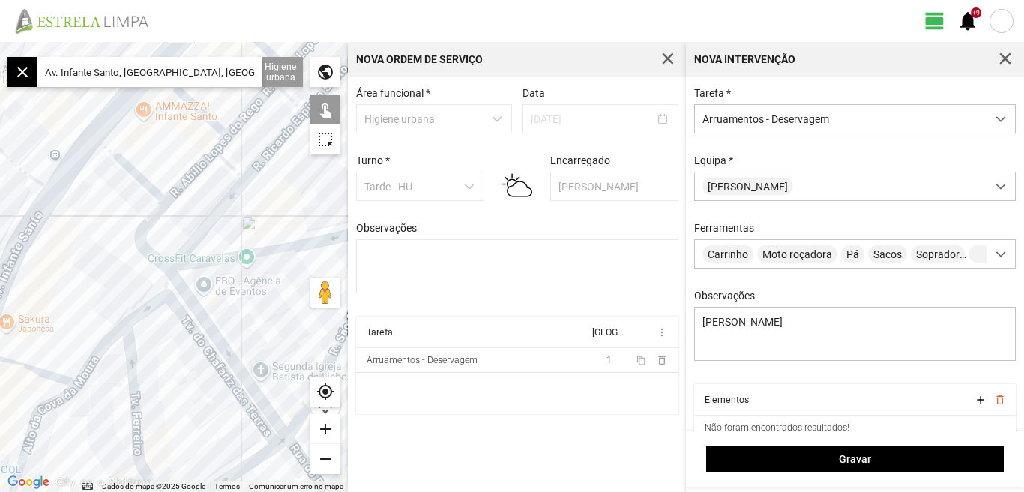
drag, startPoint x: 284, startPoint y: 221, endPoint x: 366, endPoint y: 151, distance: 107.9
click at [366, 151] on div "← Mover para a esquerda → Mover para a direita ↑ Mover para cima ↓ Mover para b…" at bounding box center [512, 267] width 1024 height 450
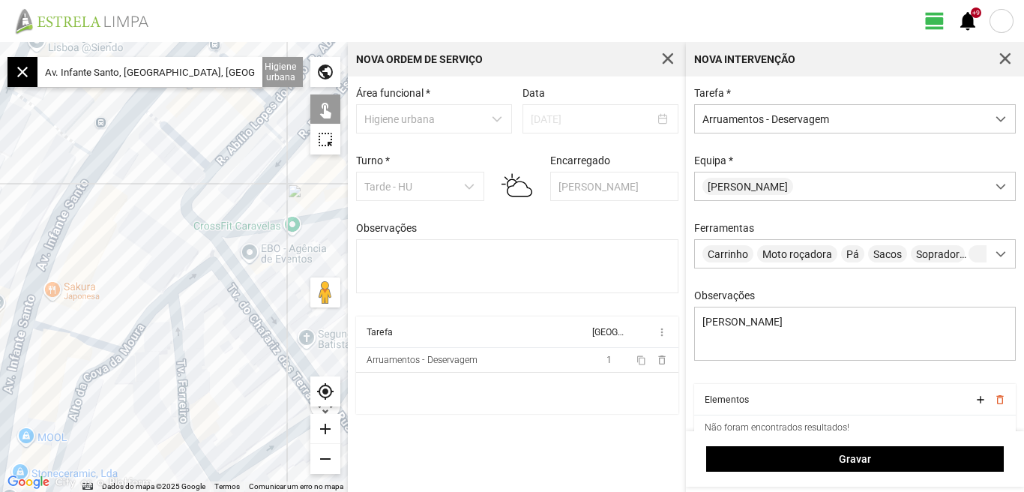
drag, startPoint x: 160, startPoint y: 230, endPoint x: 223, endPoint y: 181, distance: 80.1
click at [218, 184] on div at bounding box center [174, 267] width 348 height 450
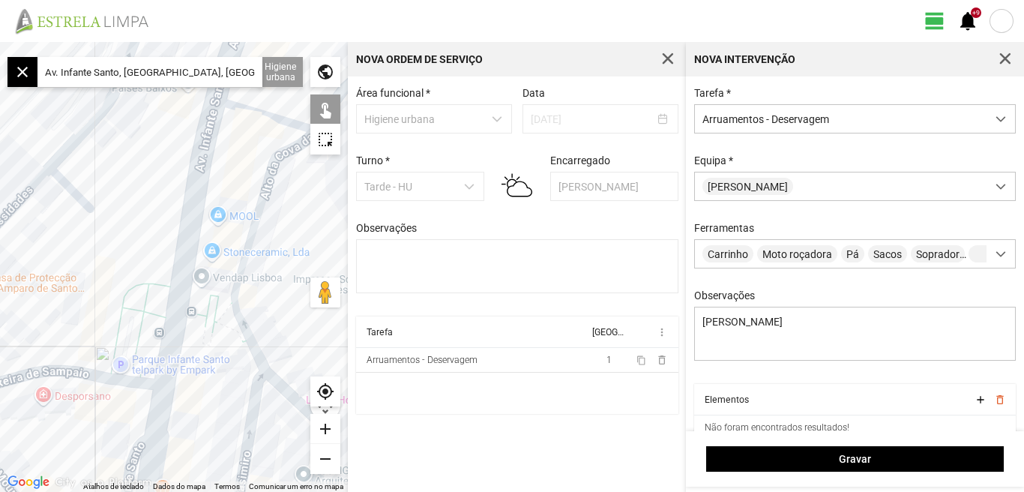
drag, startPoint x: 184, startPoint y: 275, endPoint x: 238, endPoint y: 142, distance: 144.3
click at [236, 143] on div at bounding box center [174, 267] width 348 height 450
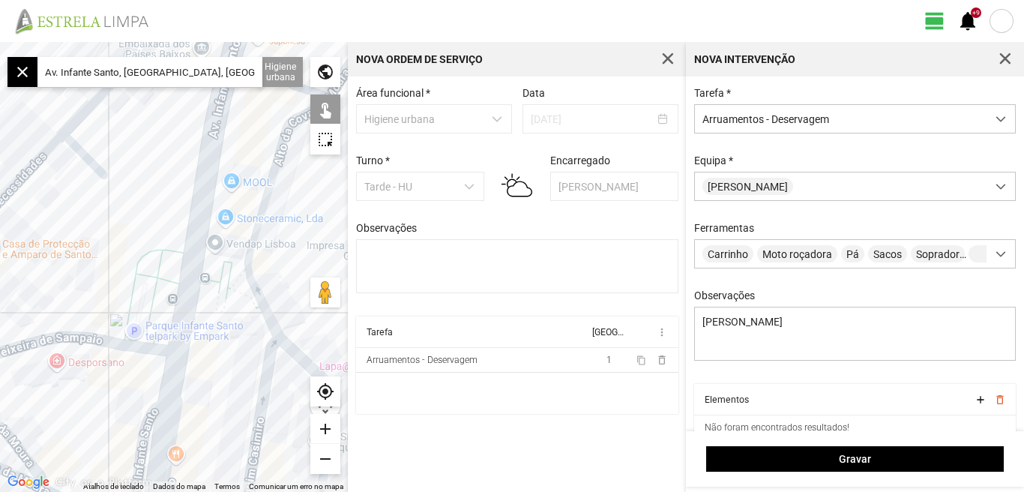
drag, startPoint x: 211, startPoint y: 312, endPoint x: 211, endPoint y: 200, distance: 111.7
click at [211, 200] on div at bounding box center [174, 267] width 348 height 450
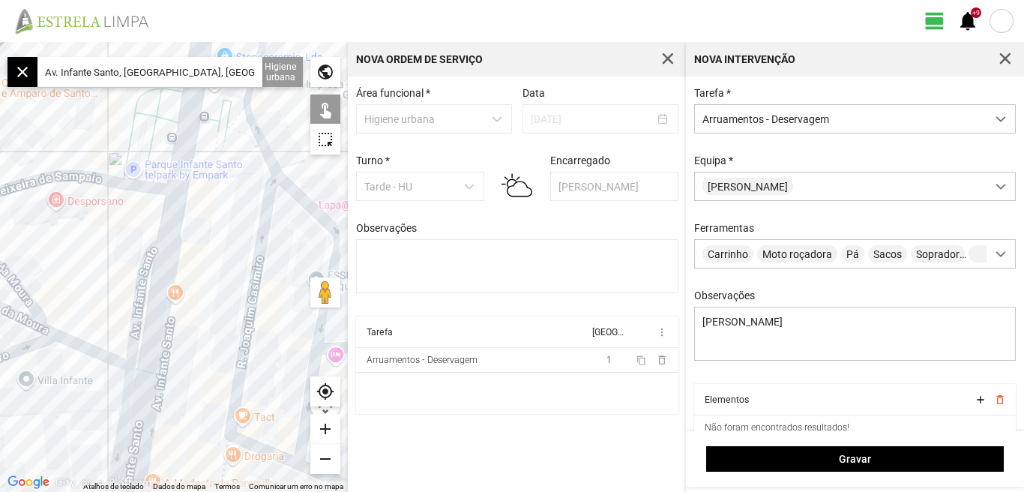
click at [142, 277] on div at bounding box center [174, 267] width 348 height 450
click at [121, 397] on div at bounding box center [174, 267] width 348 height 450
click at [151, 345] on div at bounding box center [174, 267] width 348 height 450
click at [163, 343] on div at bounding box center [174, 267] width 348 height 450
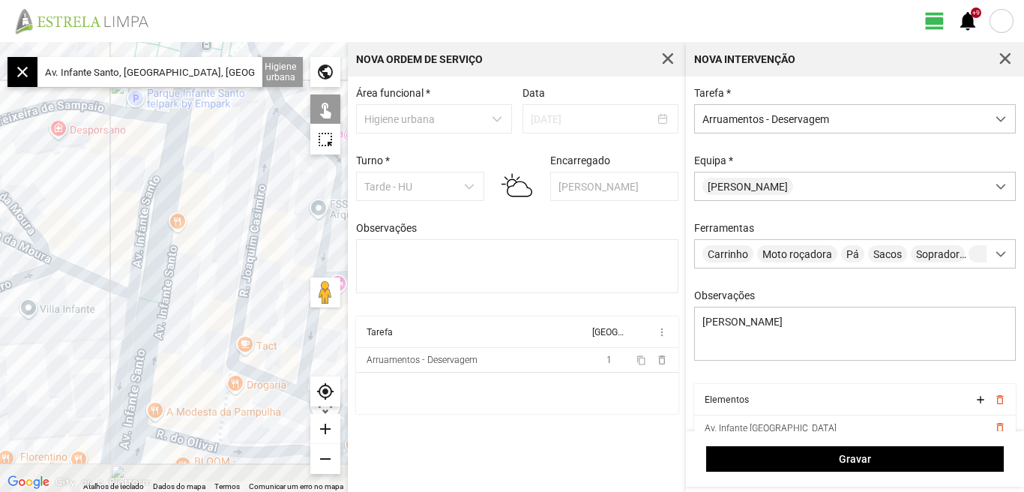
drag, startPoint x: 196, startPoint y: 399, endPoint x: 200, endPoint y: 307, distance: 91.6
click at [200, 308] on div at bounding box center [174, 267] width 348 height 450
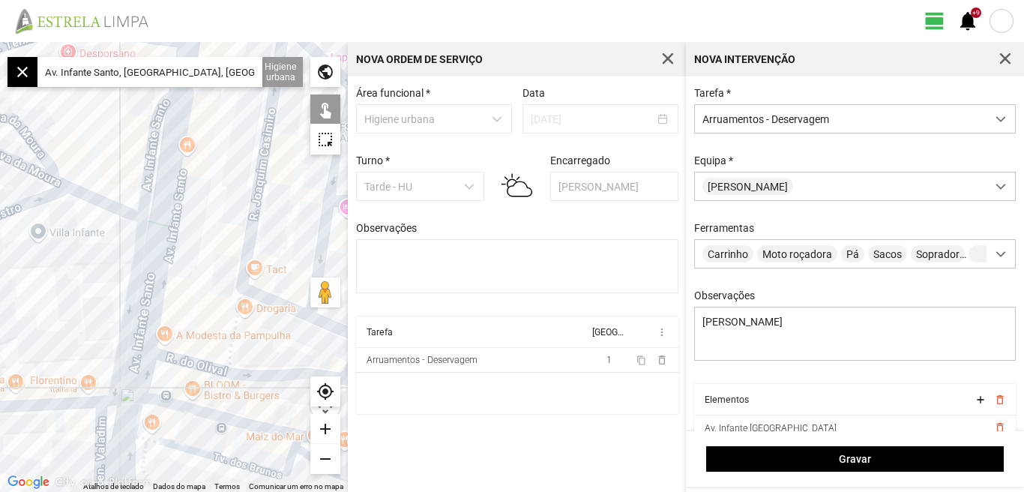
drag, startPoint x: 196, startPoint y: 316, endPoint x: 198, endPoint y: 307, distance: 10.0
click at [198, 307] on div at bounding box center [174, 267] width 348 height 450
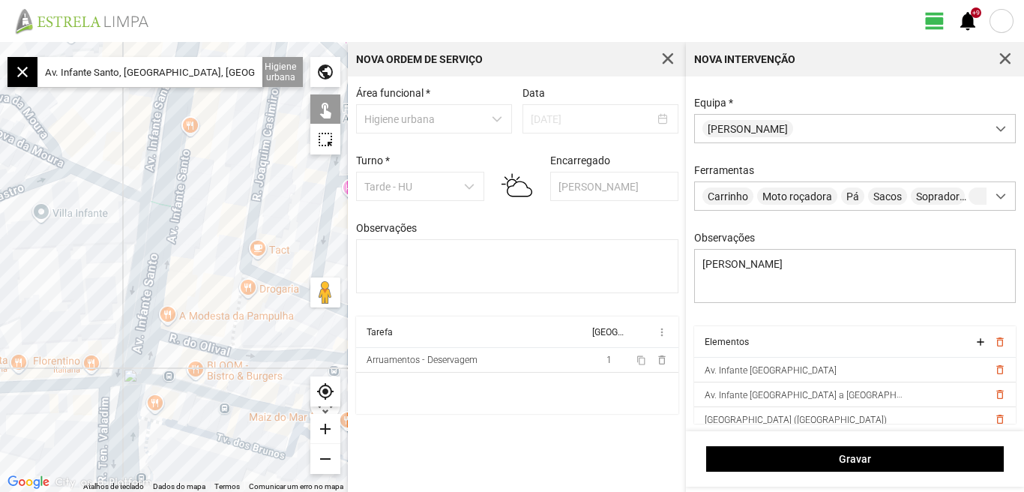
scroll to position [33, 0]
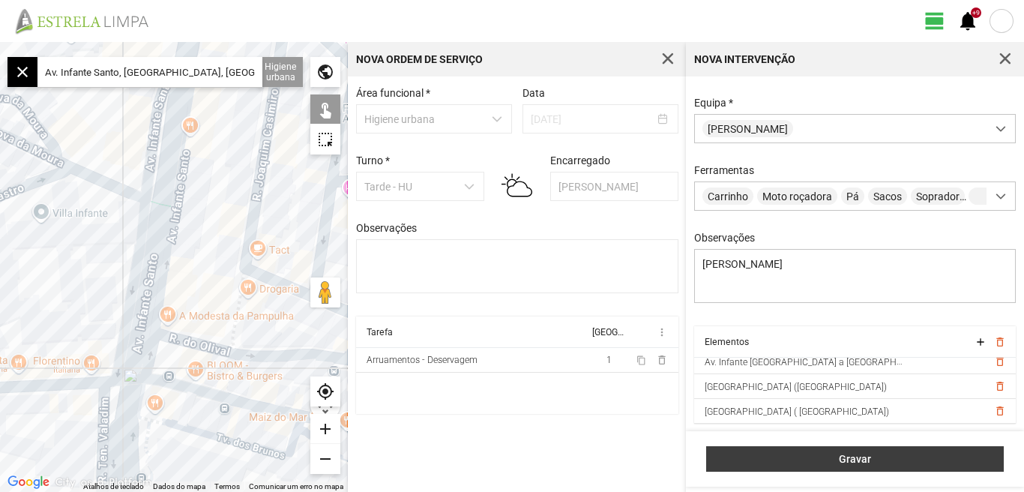
click at [850, 455] on span "Gravar" at bounding box center [856, 459] width 282 height 12
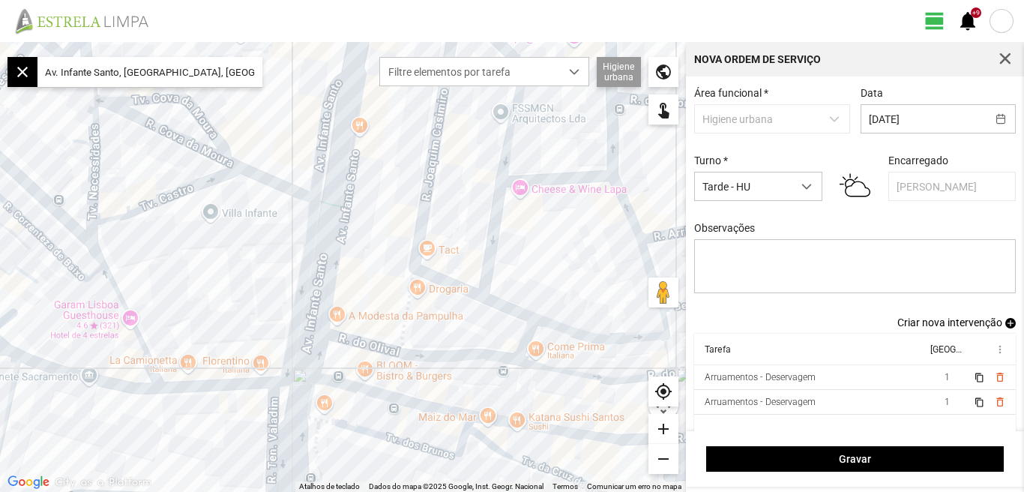
scroll to position [13, 0]
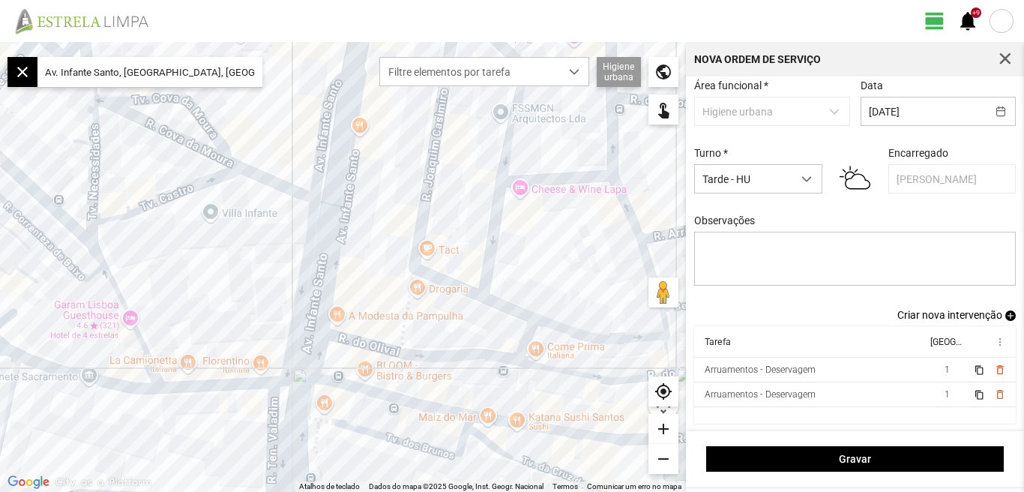
click at [947, 314] on span "Criar nova intervenção" at bounding box center [950, 315] width 105 height 12
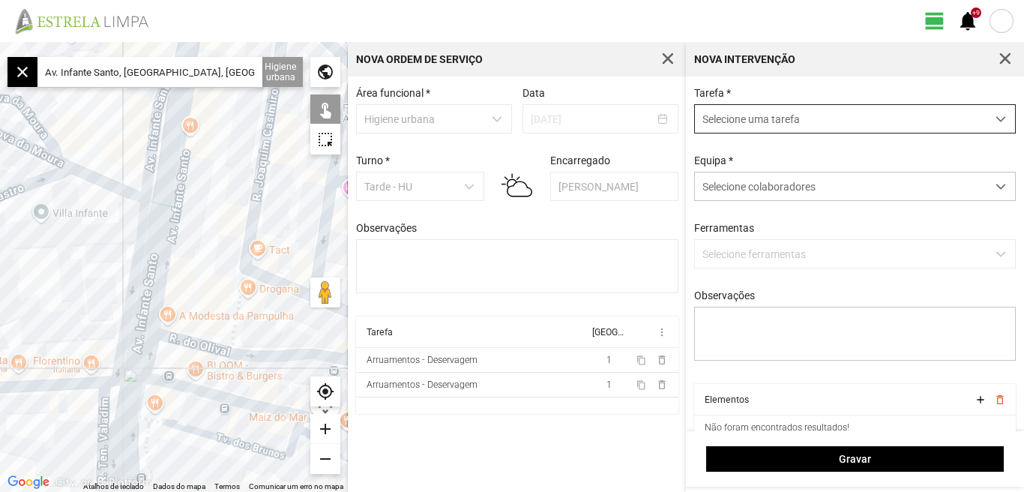
click at [996, 118] on span "dropdown trigger" at bounding box center [1001, 119] width 10 height 10
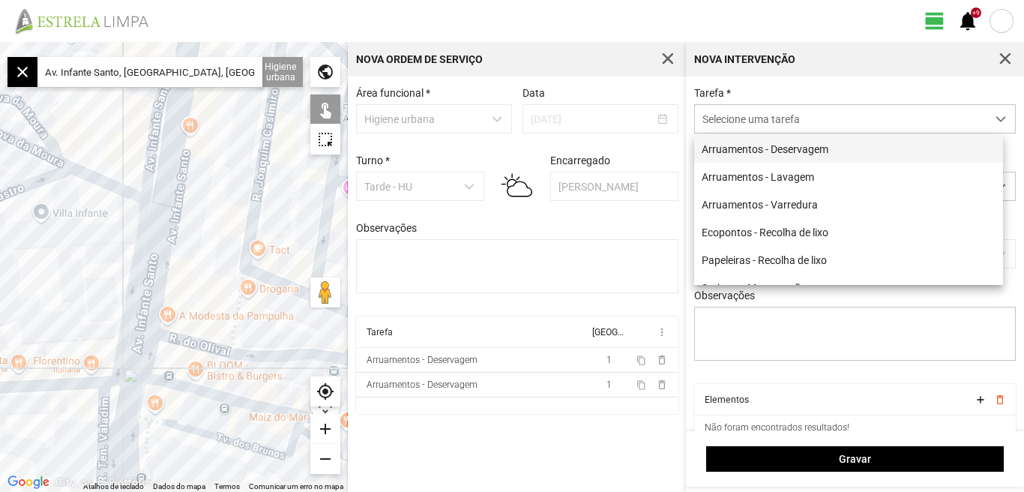
click at [809, 144] on li "Arruamentos - Deservagem" at bounding box center [848, 149] width 309 height 28
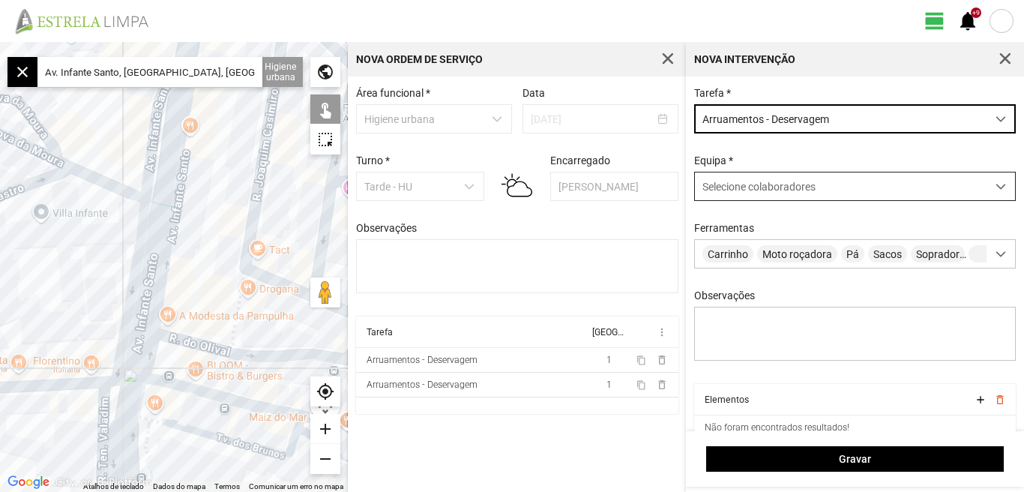
click at [996, 184] on span at bounding box center [1001, 186] width 10 height 10
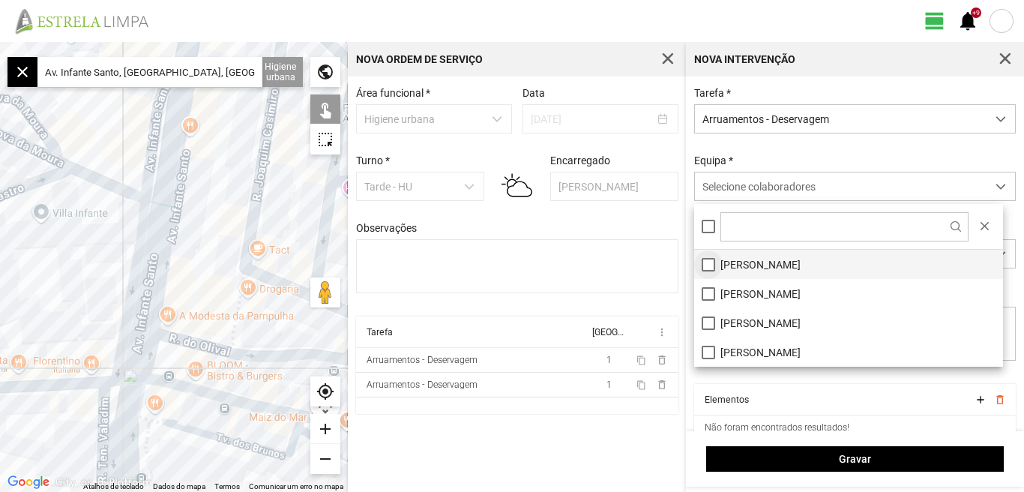
click at [712, 263] on li "[PERSON_NAME]" at bounding box center [848, 264] width 309 height 29
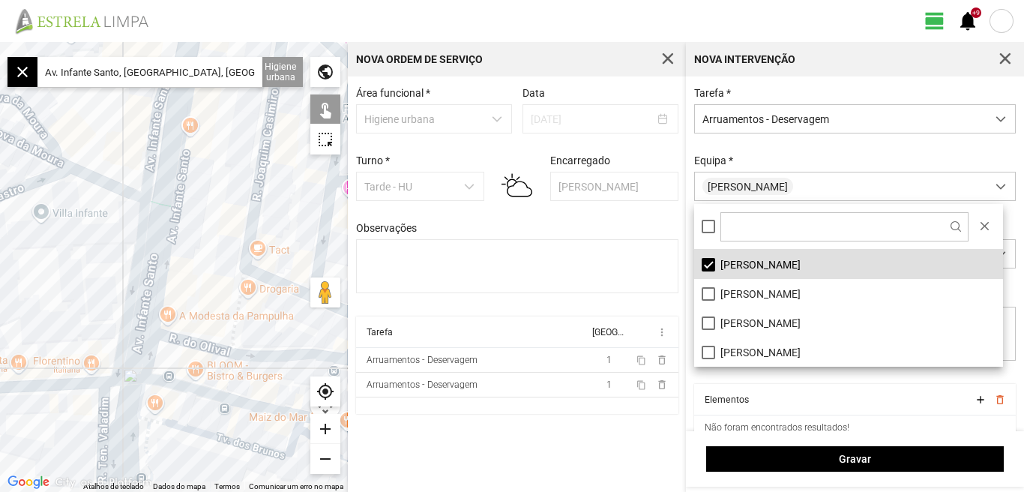
click at [584, 452] on div "Área funcional * Higiene urbana Data [DATE] Turno * Tarde - HU Encarregado Grac…" at bounding box center [517, 283] width 338 height 415
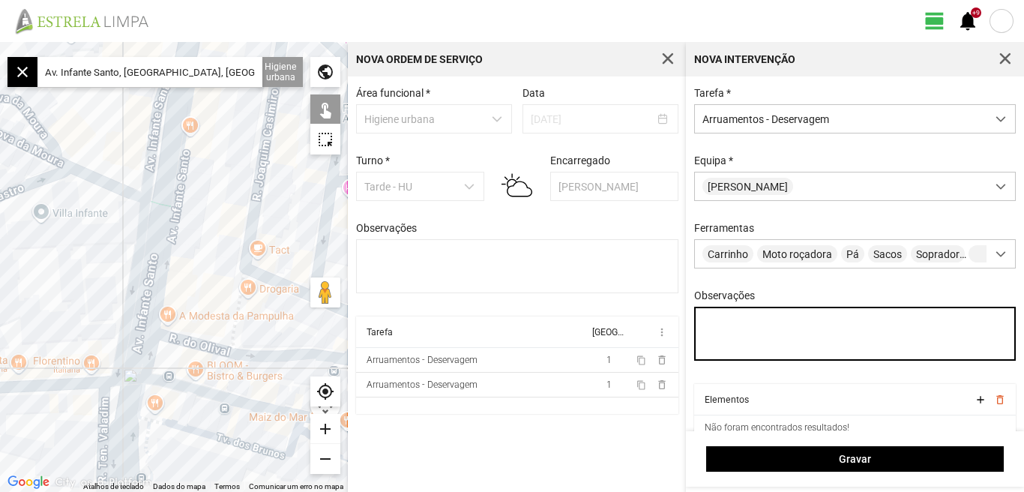
click at [745, 331] on textarea "Observações" at bounding box center [855, 334] width 322 height 54
click at [715, 334] on textarea "[PERSON_NAME]" at bounding box center [855, 334] width 322 height 54
click at [718, 328] on textarea "[PERSON_NAME]" at bounding box center [855, 334] width 322 height 54
type textarea "[PERSON_NAME]"
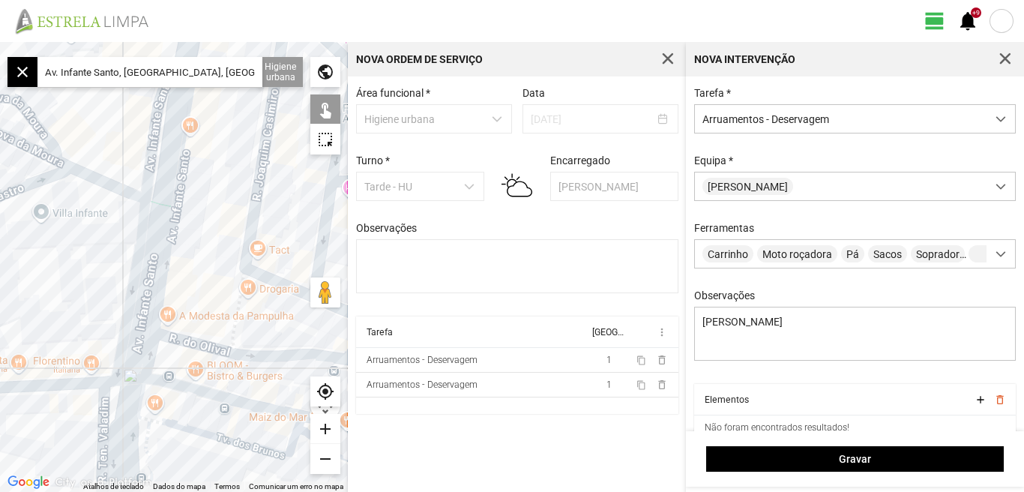
click at [204, 76] on input "Av. Infante Santo, [GEOGRAPHIC_DATA], [GEOGRAPHIC_DATA]" at bounding box center [149, 72] width 225 height 30
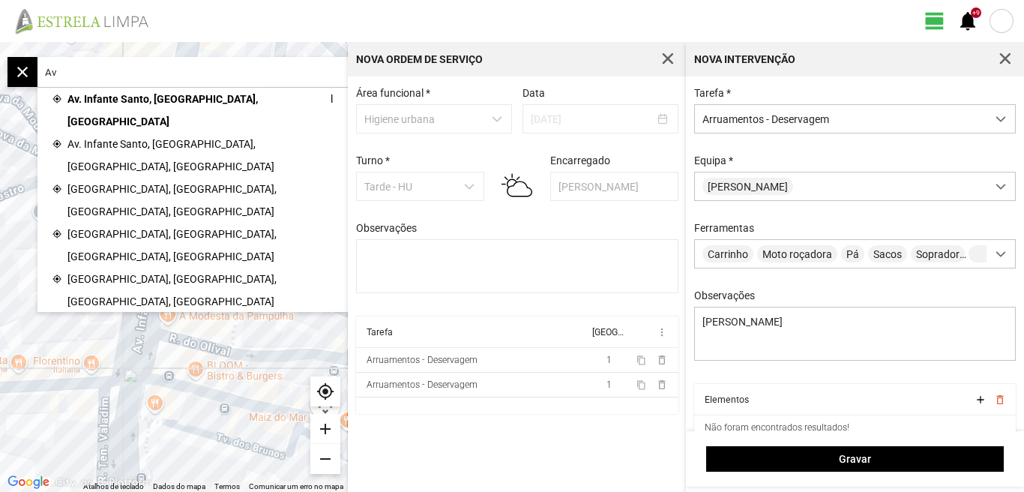
type input "A"
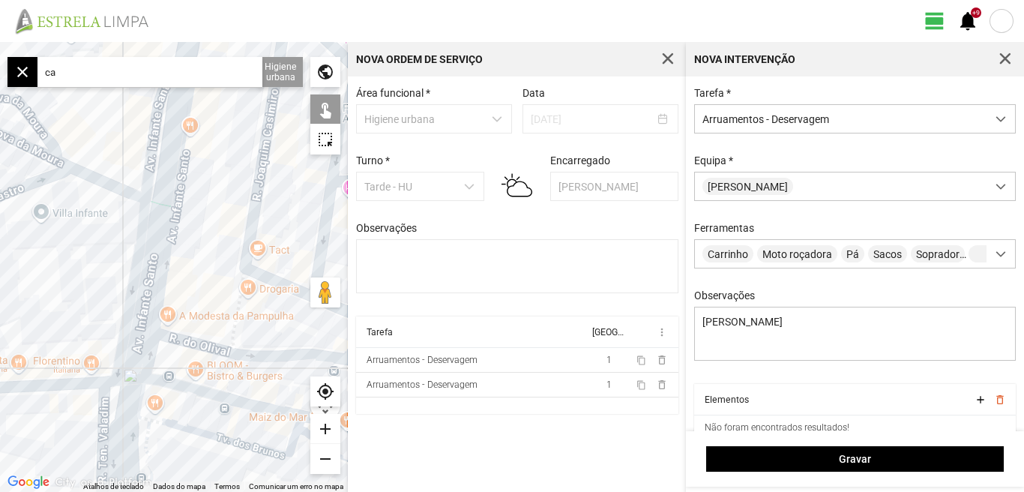
type input "c"
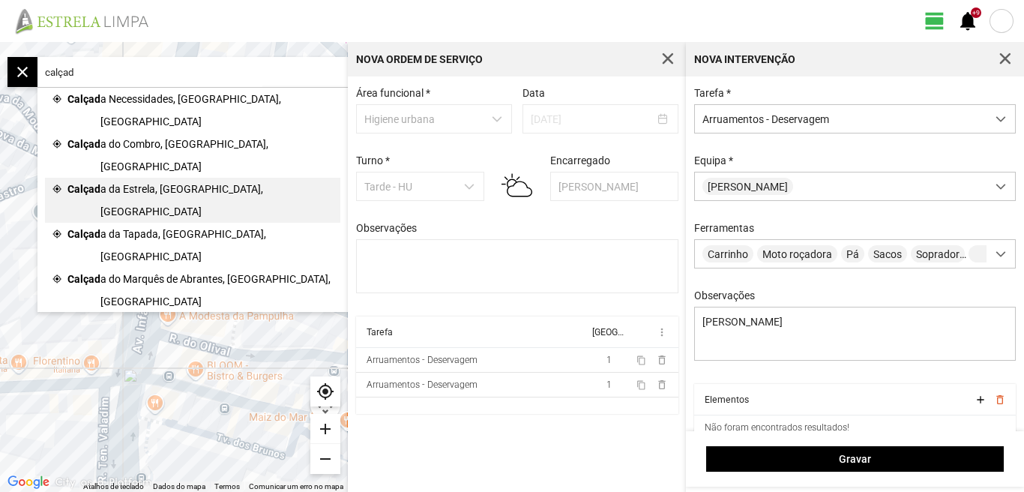
click at [113, 178] on span "a da Estrela, [GEOGRAPHIC_DATA], [GEOGRAPHIC_DATA]" at bounding box center [216, 200] width 232 height 45
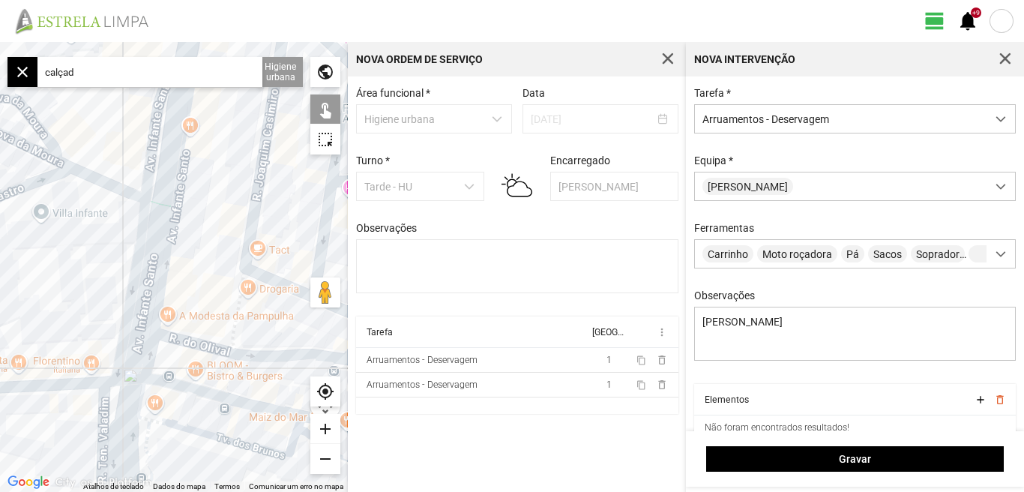
type input "[STREET_ADDRESS]"
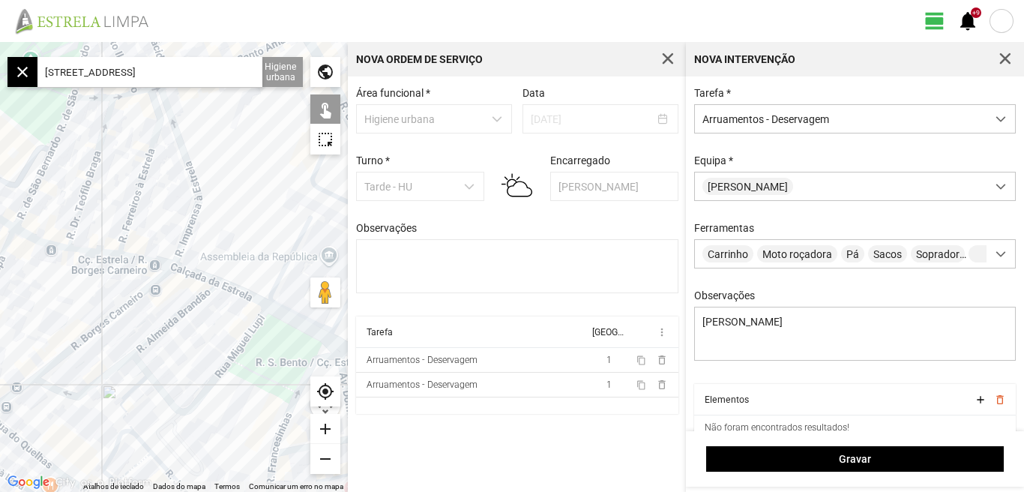
drag, startPoint x: 280, startPoint y: 341, endPoint x: 184, endPoint y: 295, distance: 106.6
click at [184, 295] on div at bounding box center [174, 267] width 348 height 450
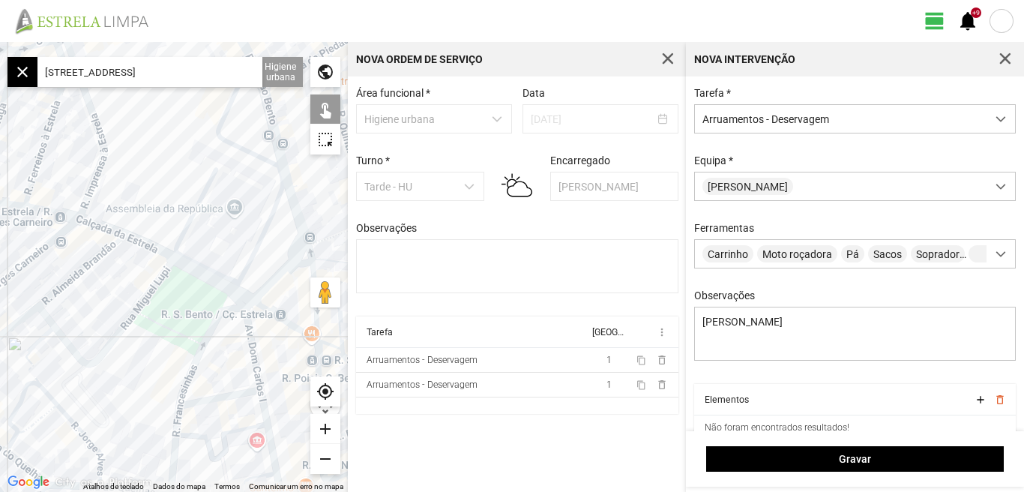
click at [210, 277] on div at bounding box center [174, 267] width 348 height 450
click at [240, 295] on div at bounding box center [174, 267] width 348 height 450
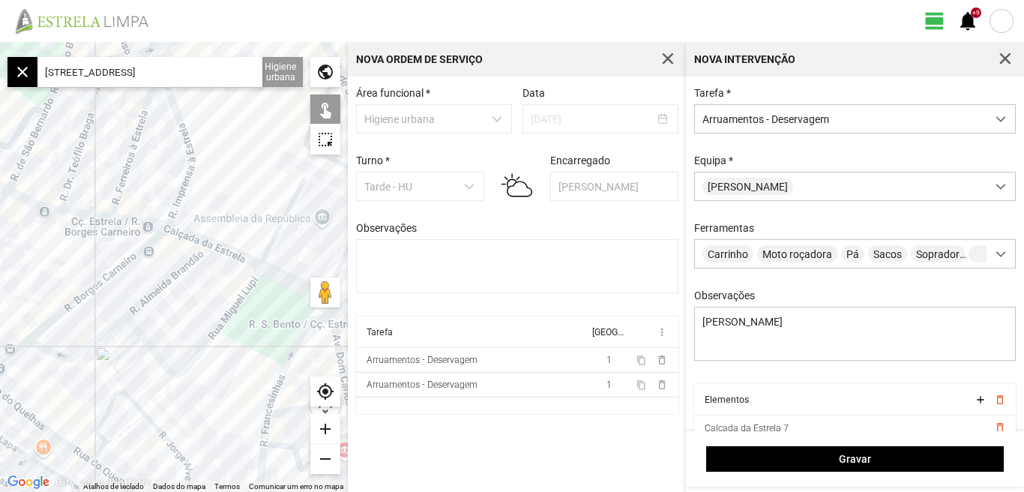
drag, startPoint x: 127, startPoint y: 286, endPoint x: 214, endPoint y: 283, distance: 87.0
click at [223, 296] on div at bounding box center [174, 267] width 348 height 450
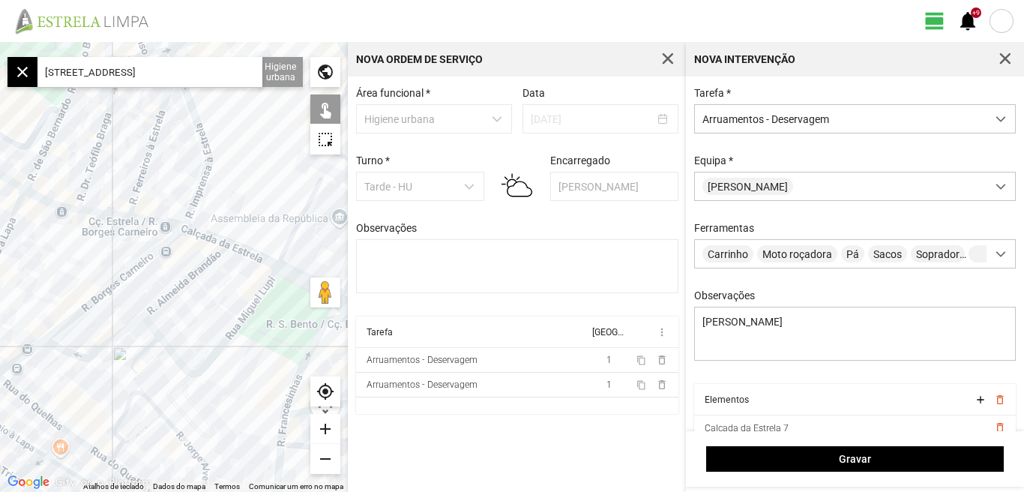
click at [206, 237] on div at bounding box center [174, 267] width 348 height 450
click at [159, 222] on div at bounding box center [174, 267] width 348 height 450
click at [111, 215] on div at bounding box center [174, 267] width 348 height 450
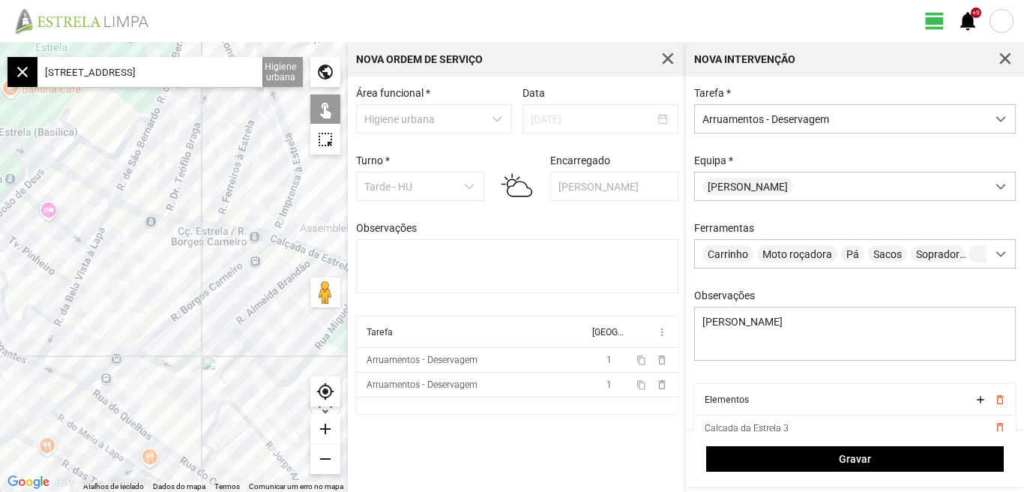
drag, startPoint x: 142, startPoint y: 261, endPoint x: 151, endPoint y: 261, distance: 9.7
click at [151, 261] on div at bounding box center [174, 267] width 348 height 450
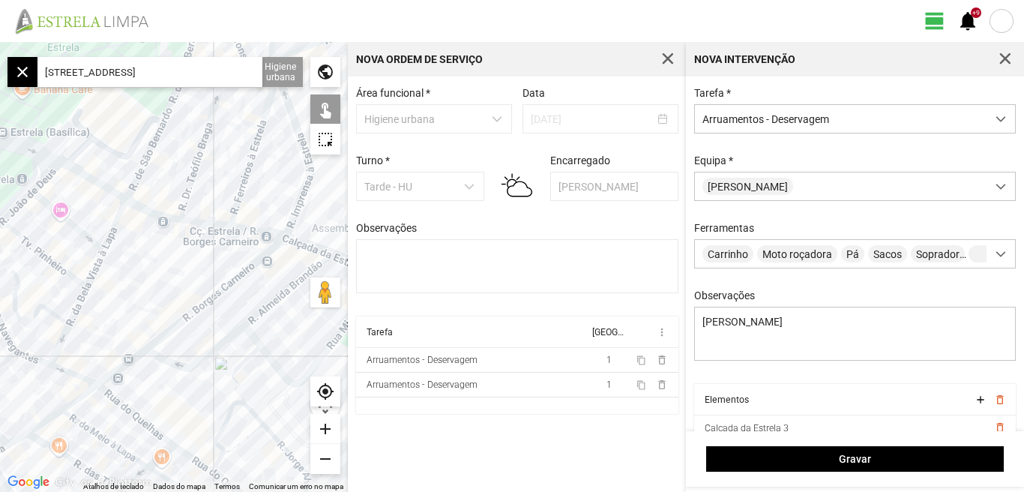
click at [150, 210] on div at bounding box center [174, 267] width 348 height 450
click at [105, 187] on div at bounding box center [174, 267] width 348 height 450
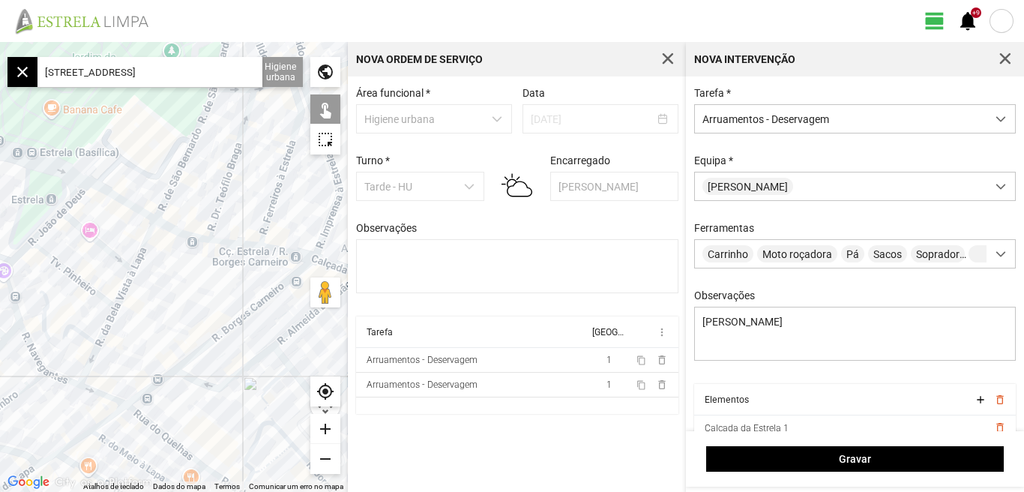
drag, startPoint x: 122, startPoint y: 229, endPoint x: 193, endPoint y: 274, distance: 83.6
click at [193, 274] on div at bounding box center [174, 267] width 348 height 450
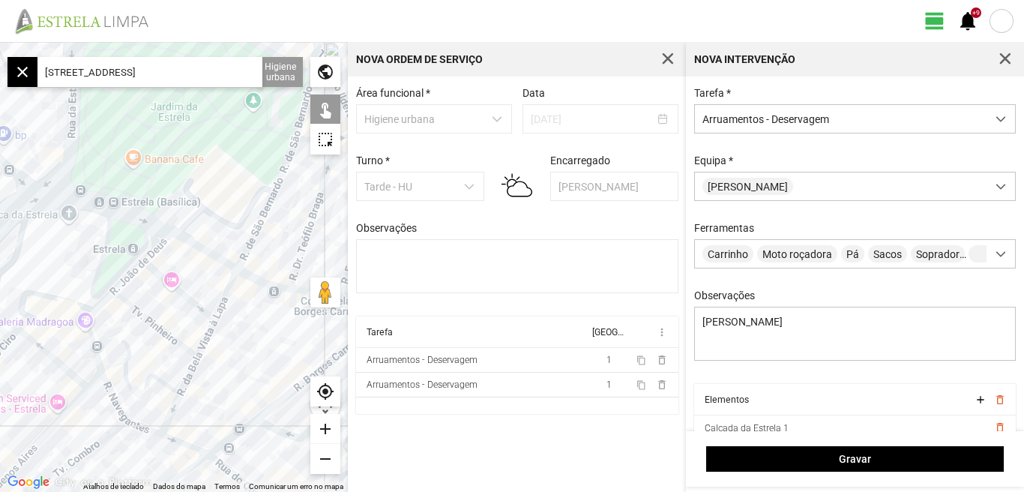
click at [154, 225] on div at bounding box center [174, 267] width 348 height 450
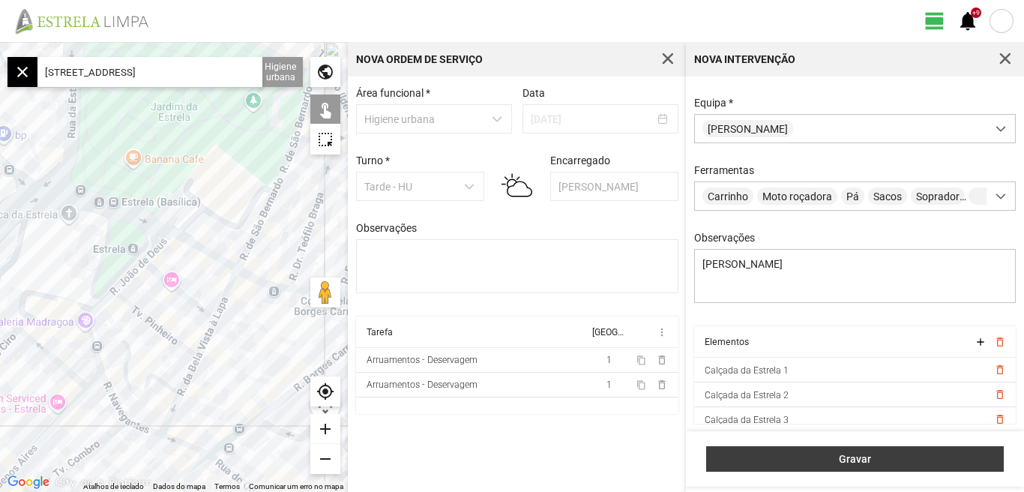
click at [853, 454] on span "Gravar" at bounding box center [856, 459] width 282 height 12
